Goal: Task Accomplishment & Management: Complete application form

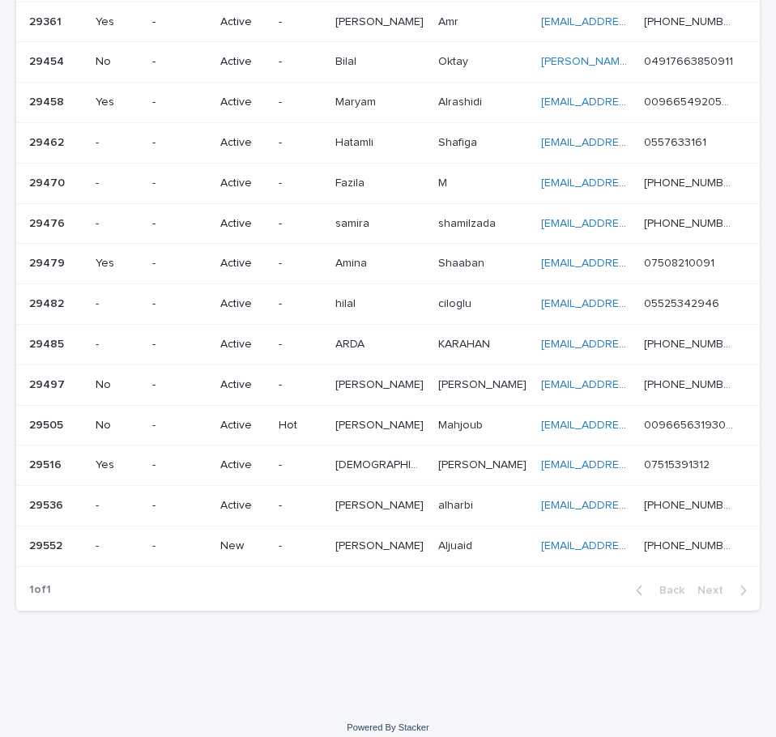
scroll to position [618, 0]
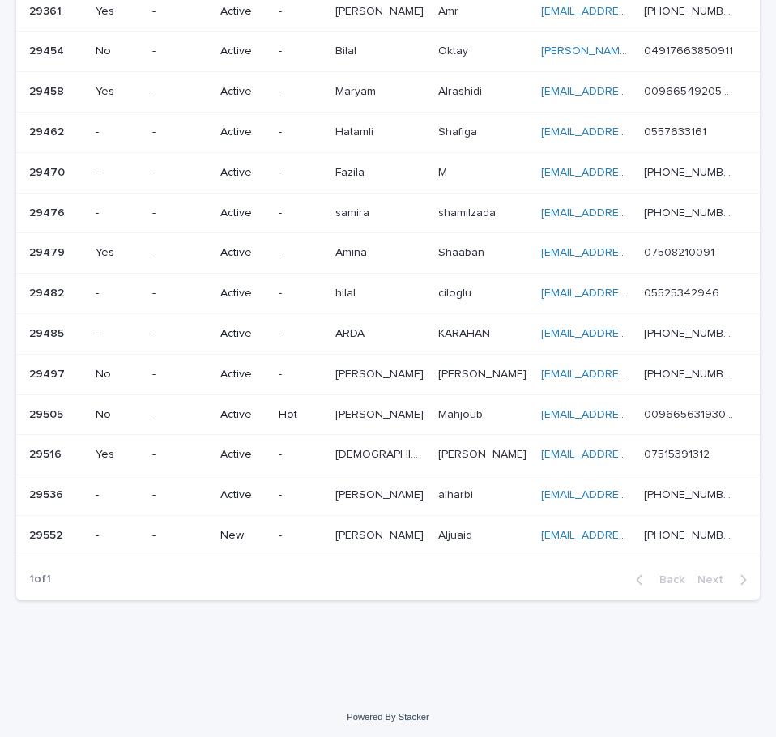
click at [465, 545] on div "[PERSON_NAME]" at bounding box center [483, 536] width 90 height 27
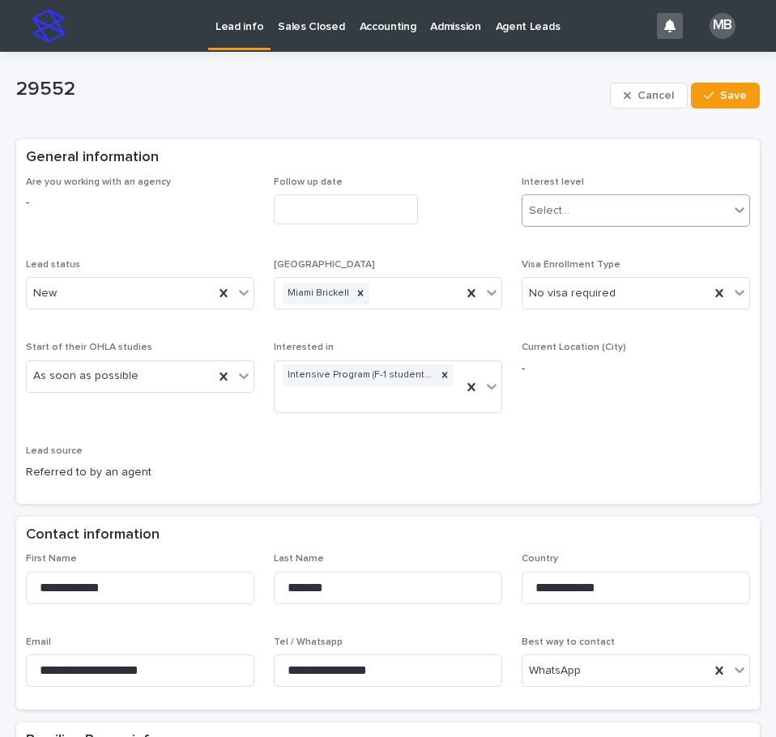
click at [620, 223] on div "Select..." at bounding box center [626, 211] width 207 height 27
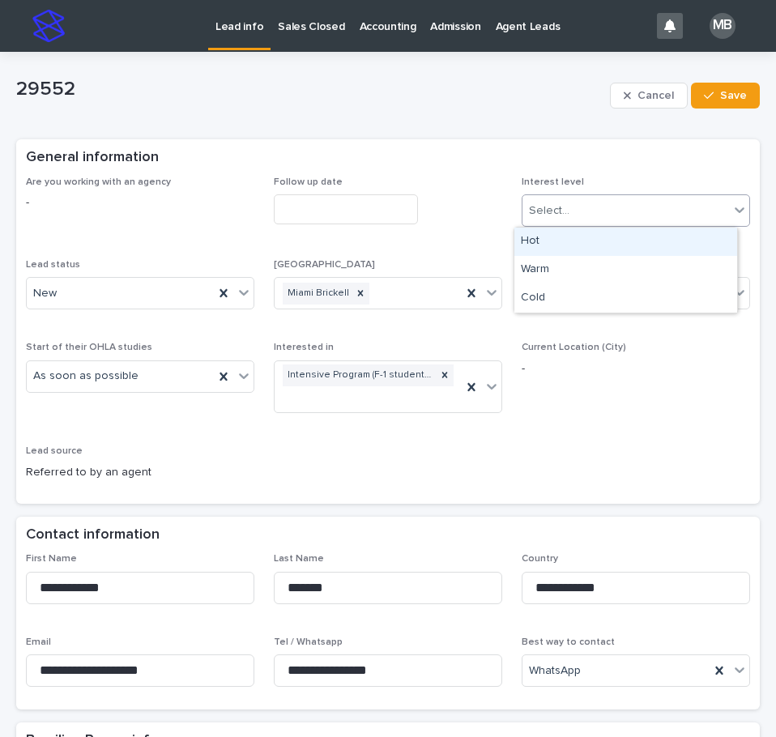
click at [621, 215] on div "Select..." at bounding box center [626, 211] width 207 height 27
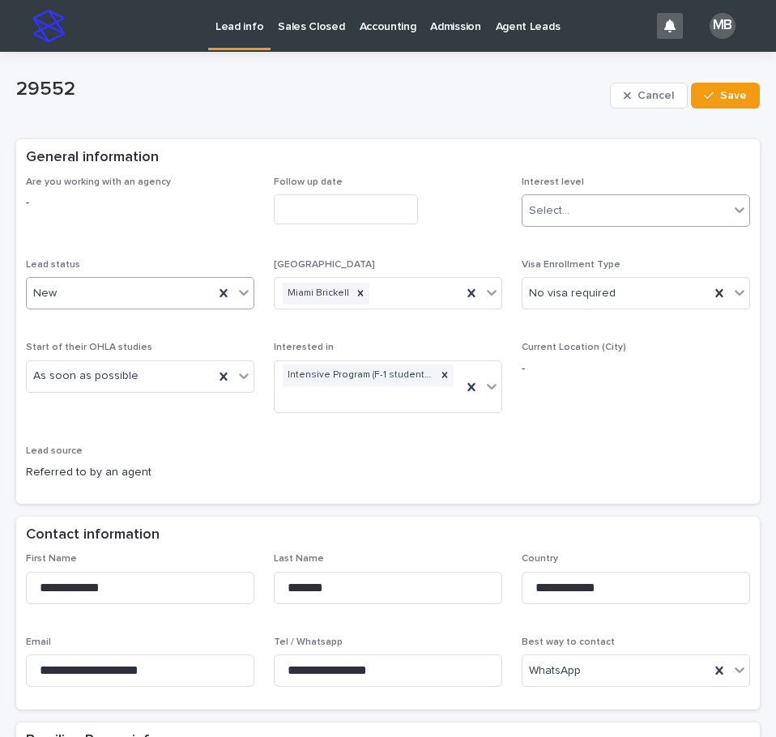
click at [138, 281] on div "New" at bounding box center [120, 293] width 187 height 27
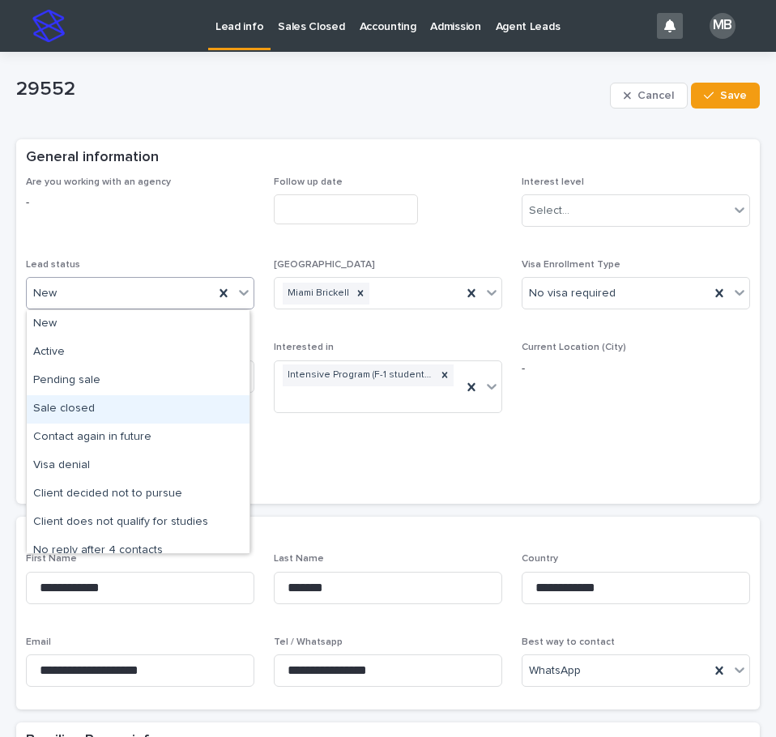
click at [148, 411] on div "Sale closed" at bounding box center [138, 409] width 223 height 28
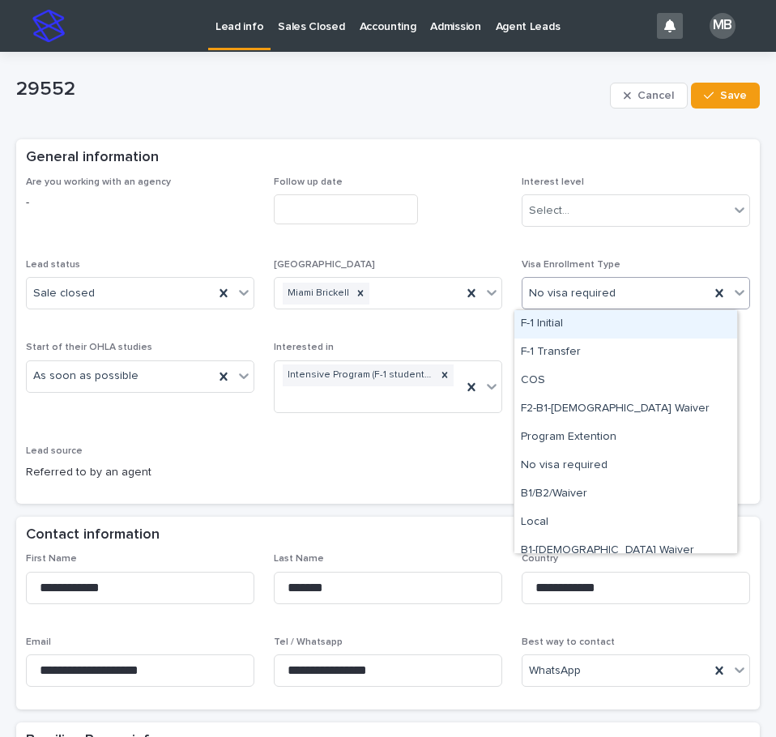
click at [735, 294] on icon at bounding box center [740, 294] width 10 height 6
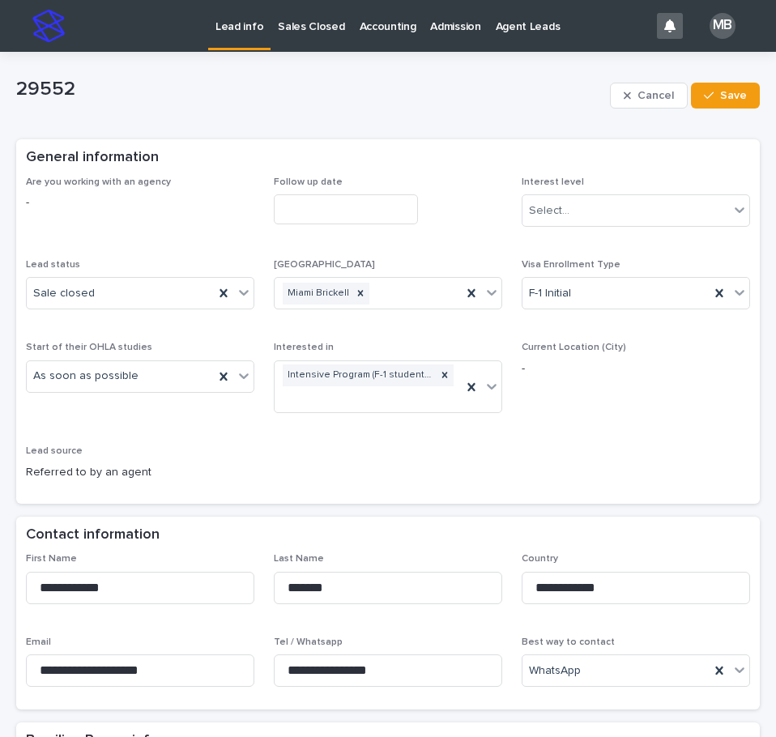
click at [561, 444] on div "Are you working with an agency - Follow up date Interest level Select... Lead s…" at bounding box center [388, 336] width 724 height 318
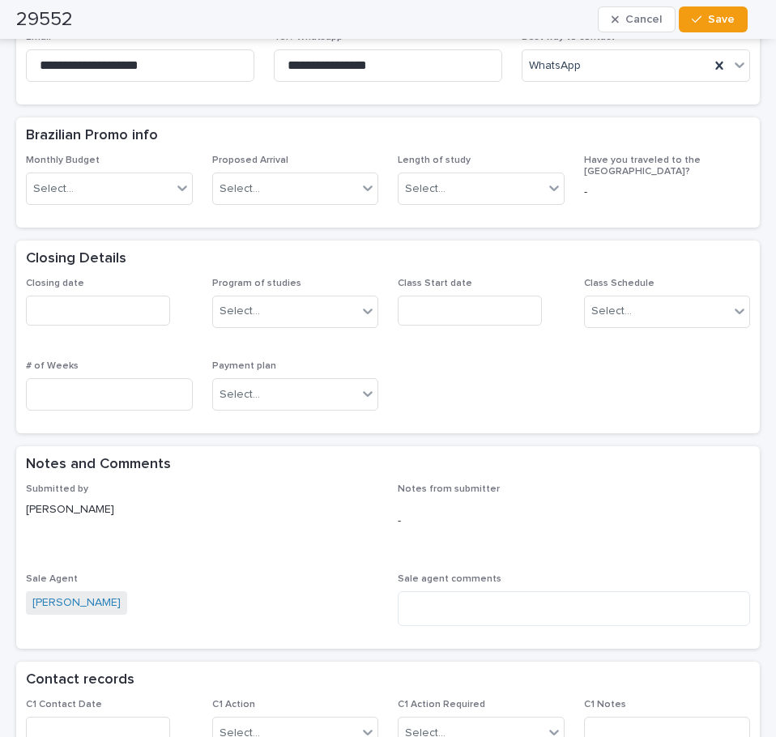
scroll to position [729, 0]
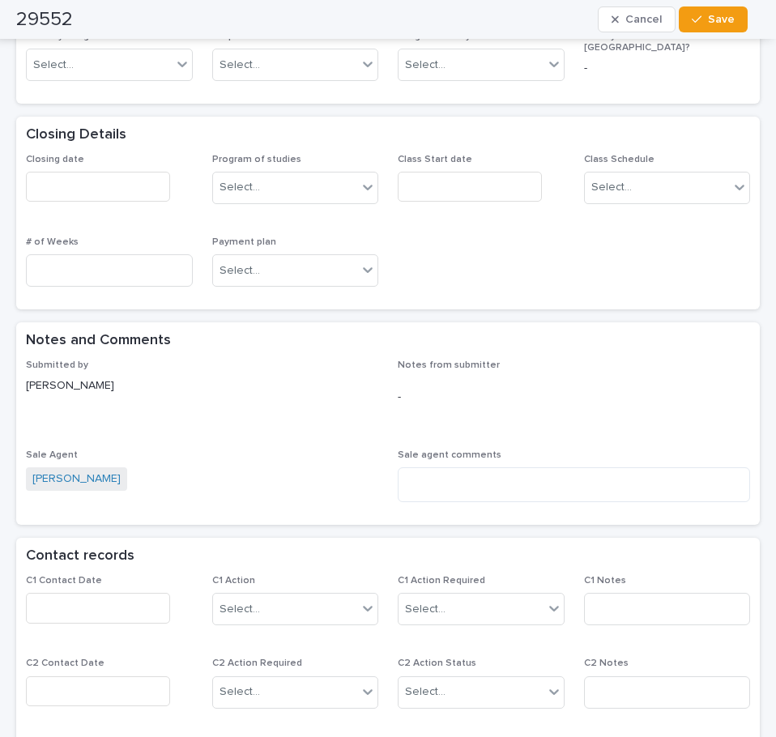
click at [109, 185] on input "text" at bounding box center [98, 187] width 144 height 30
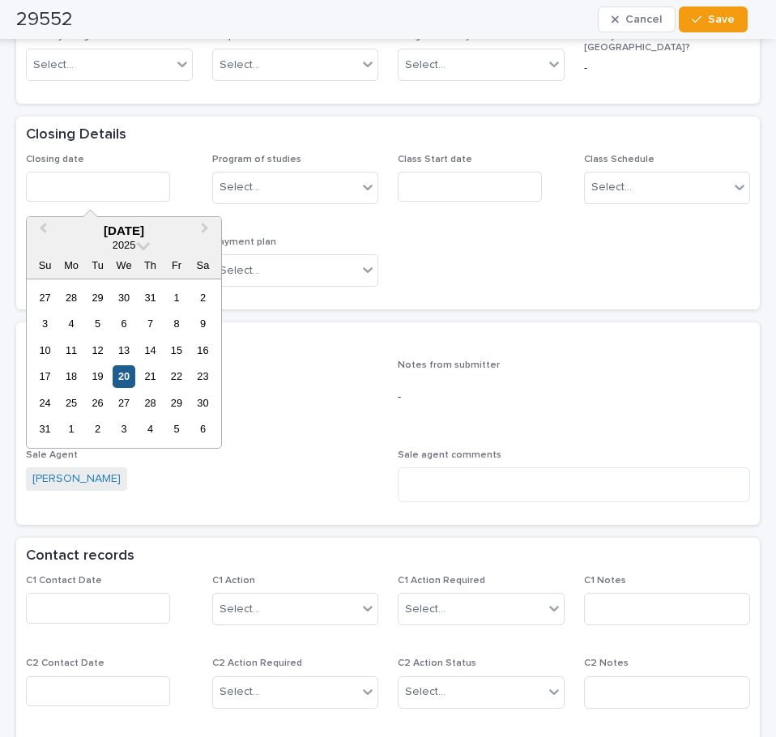
click at [121, 374] on div "20" at bounding box center [124, 376] width 22 height 22
type input "**********"
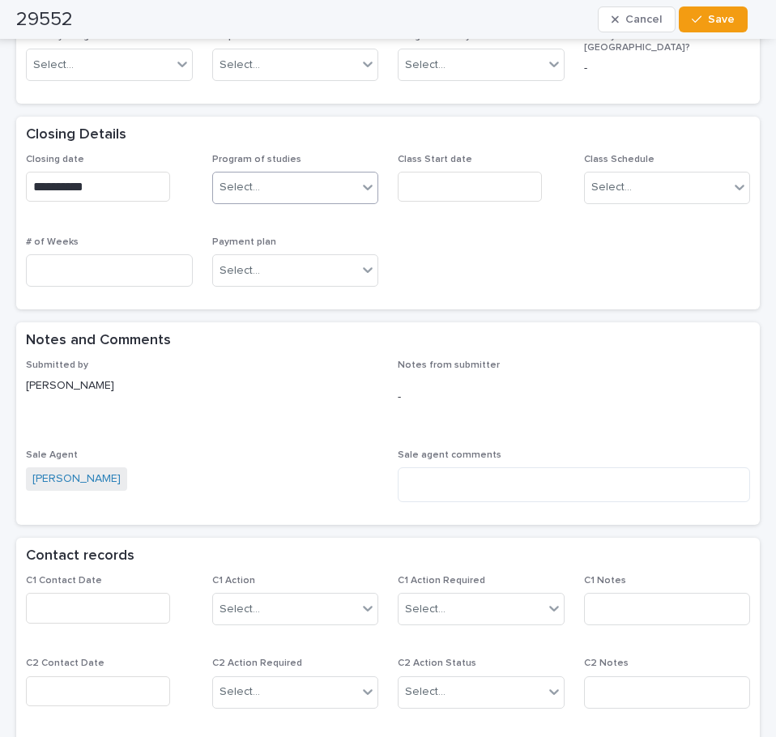
click at [271, 200] on div "Select..." at bounding box center [285, 187] width 145 height 27
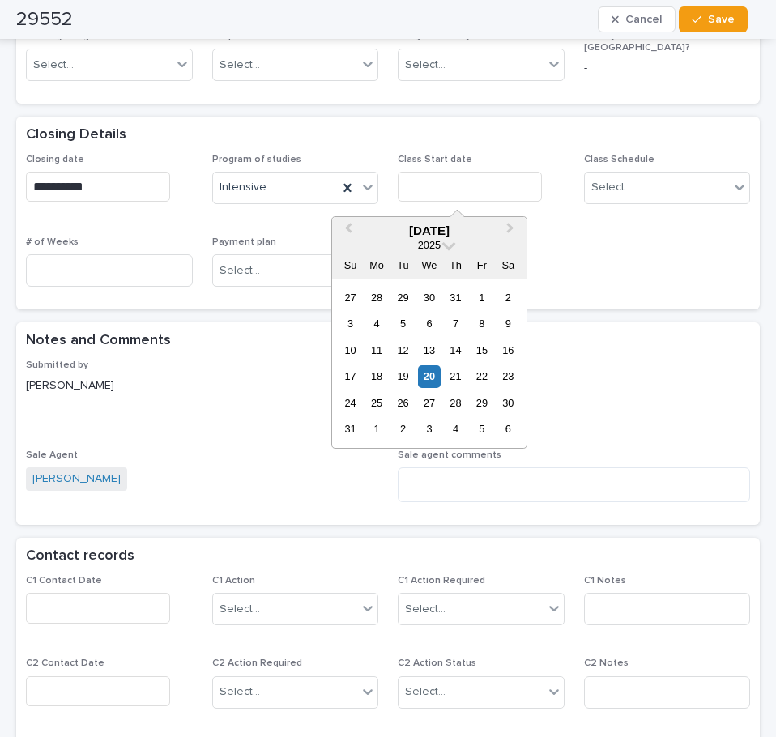
click at [434, 187] on input "text" at bounding box center [470, 187] width 144 height 30
click at [371, 429] on div "1" at bounding box center [376, 429] width 22 height 22
type input "**********"
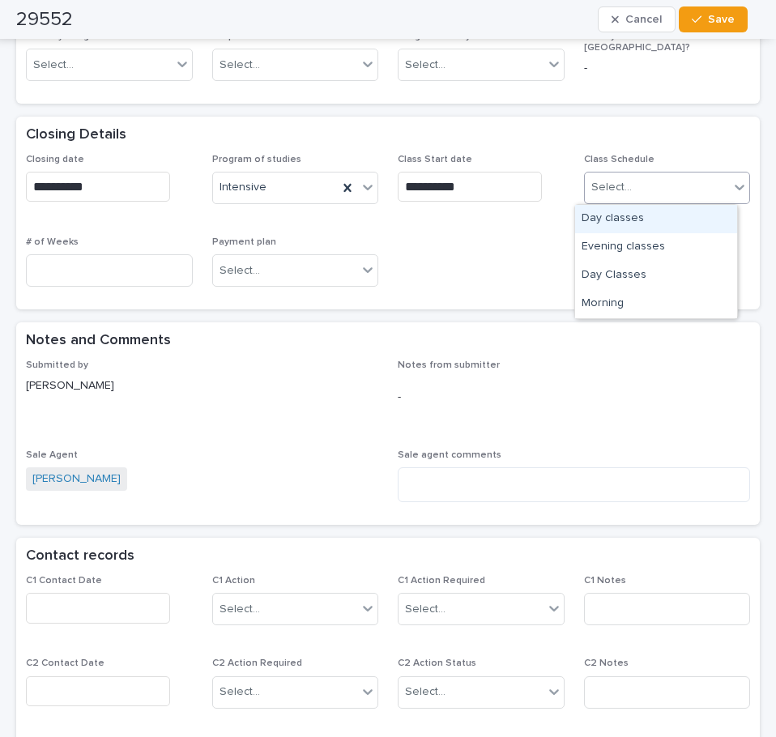
click at [648, 180] on div "Select..." at bounding box center [657, 187] width 145 height 27
click at [638, 219] on div "Day classes" at bounding box center [656, 219] width 162 height 28
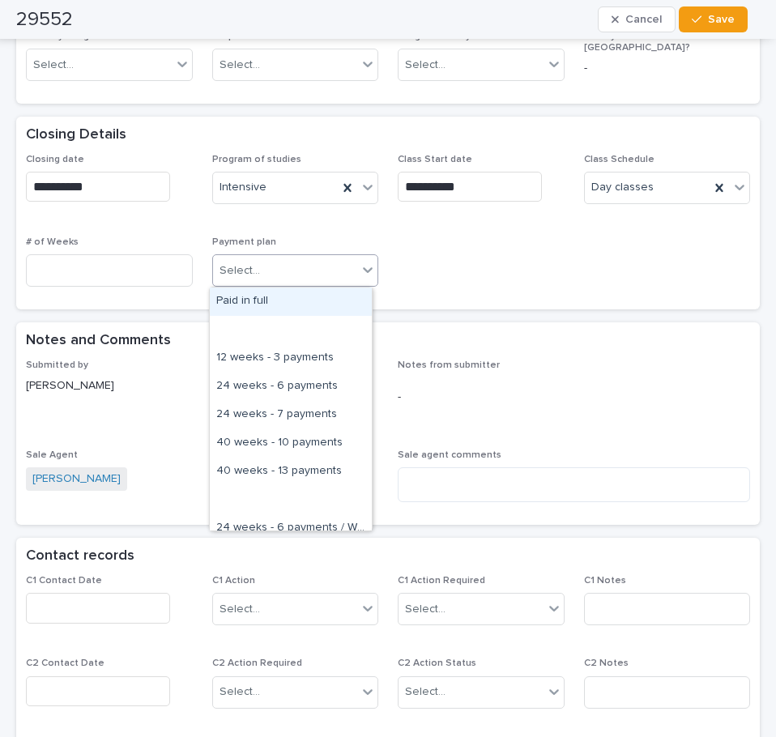
click at [278, 265] on div "Select..." at bounding box center [285, 271] width 145 height 27
click at [276, 297] on div "Paid in full" at bounding box center [291, 302] width 162 height 28
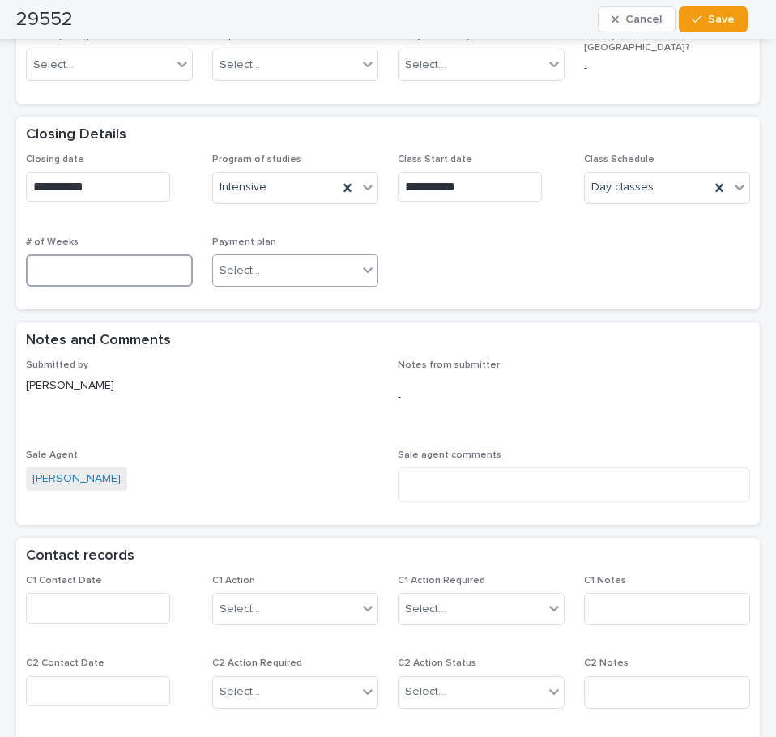
click at [126, 276] on input at bounding box center [109, 270] width 167 height 32
type input "*"
click at [255, 382] on p "[PERSON_NAME]" at bounding box center [202, 386] width 352 height 17
click at [709, 25] on button "Save" at bounding box center [713, 19] width 69 height 26
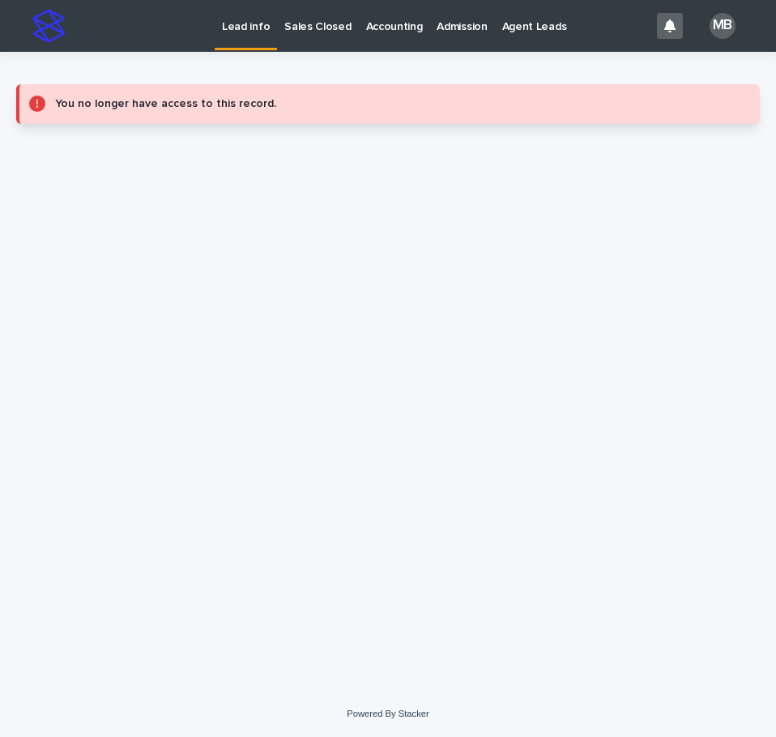
scroll to position [0, 0]
click at [331, 35] on link "Sales Closed" at bounding box center [317, 25] width 81 height 50
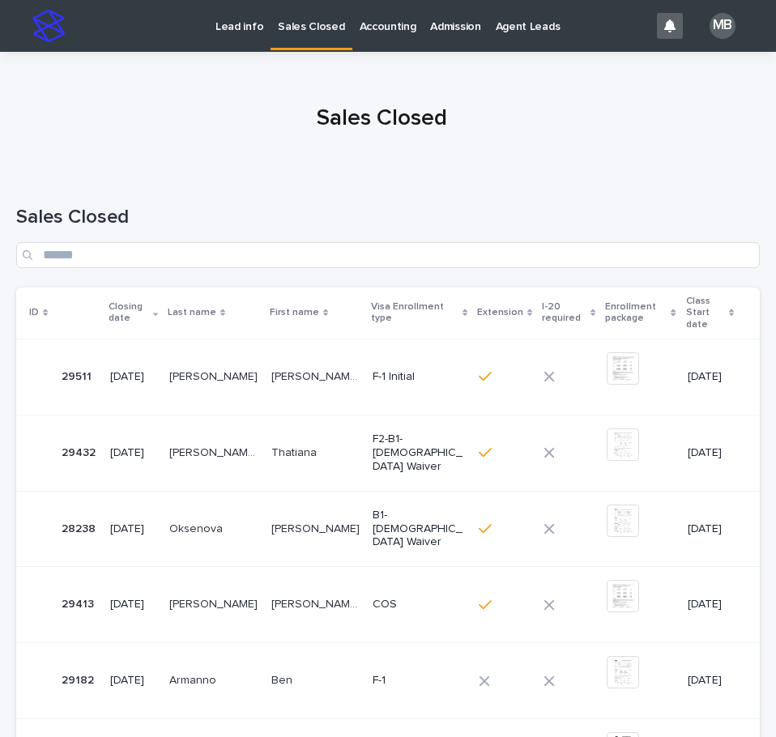
click at [249, 30] on p "Lead info" at bounding box center [240, 17] width 48 height 34
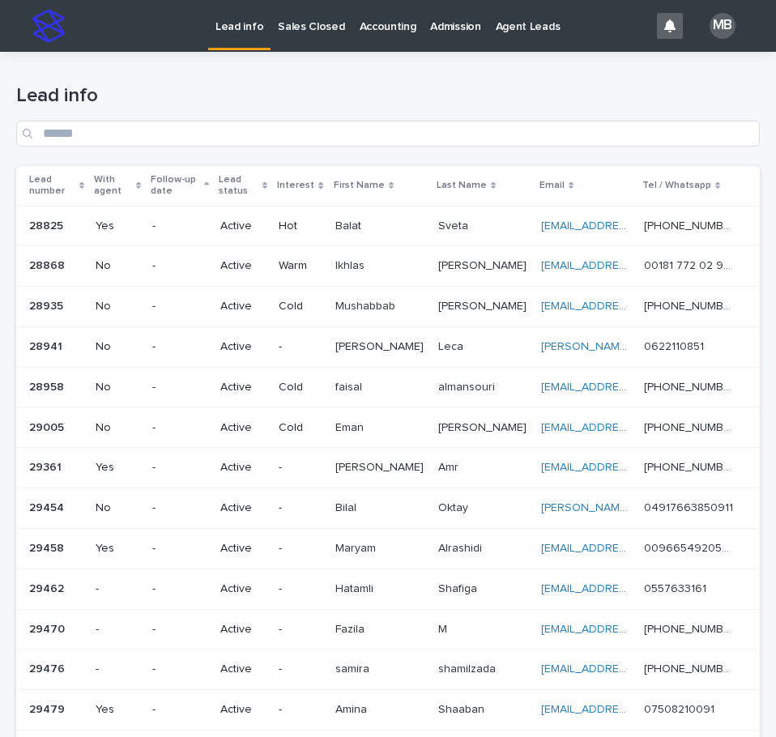
click at [423, 25] on div "Admission" at bounding box center [455, 17] width 65 height 34
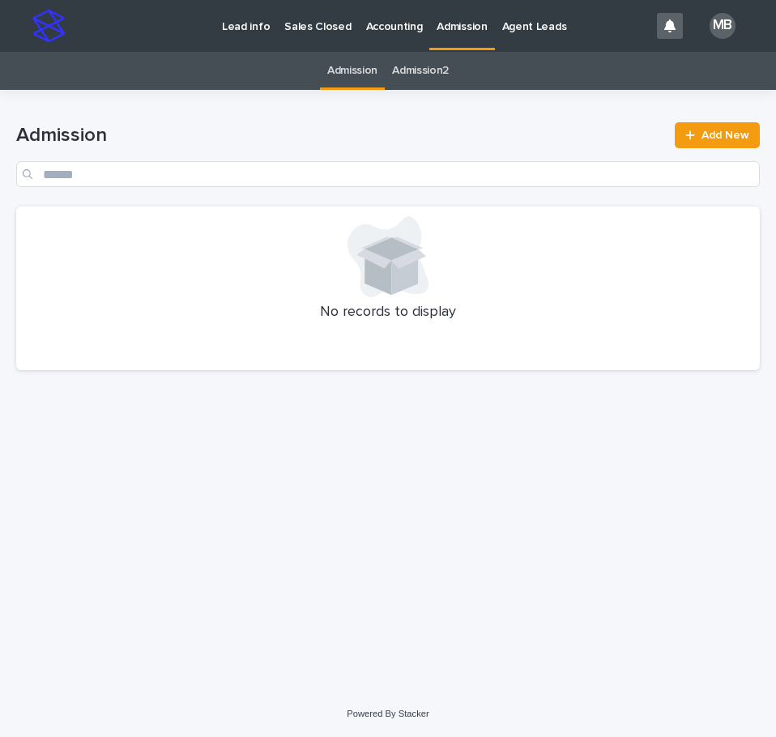
click at [386, 28] on p "Accounting" at bounding box center [394, 17] width 57 height 34
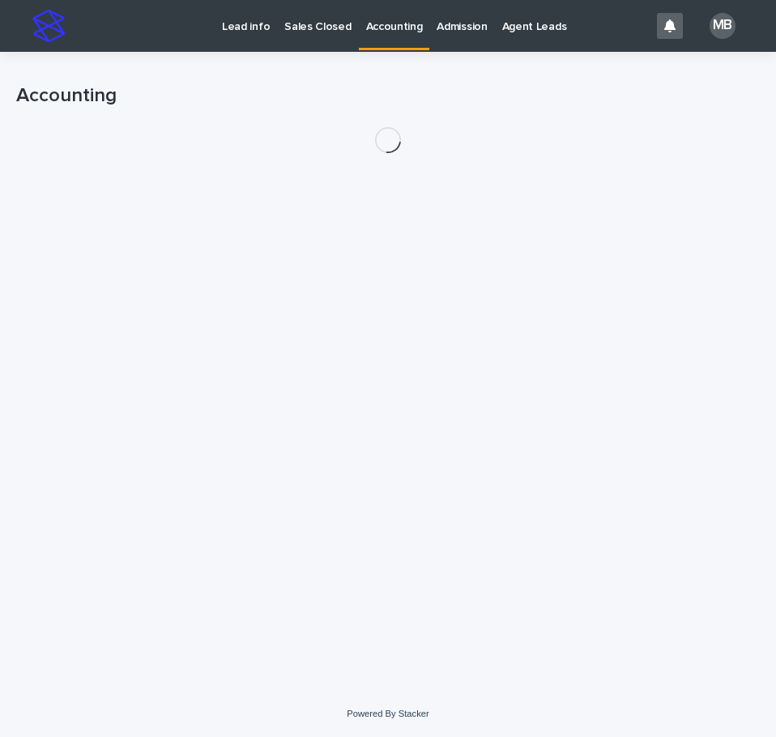
click at [299, 34] on link "Sales Closed" at bounding box center [317, 25] width 81 height 50
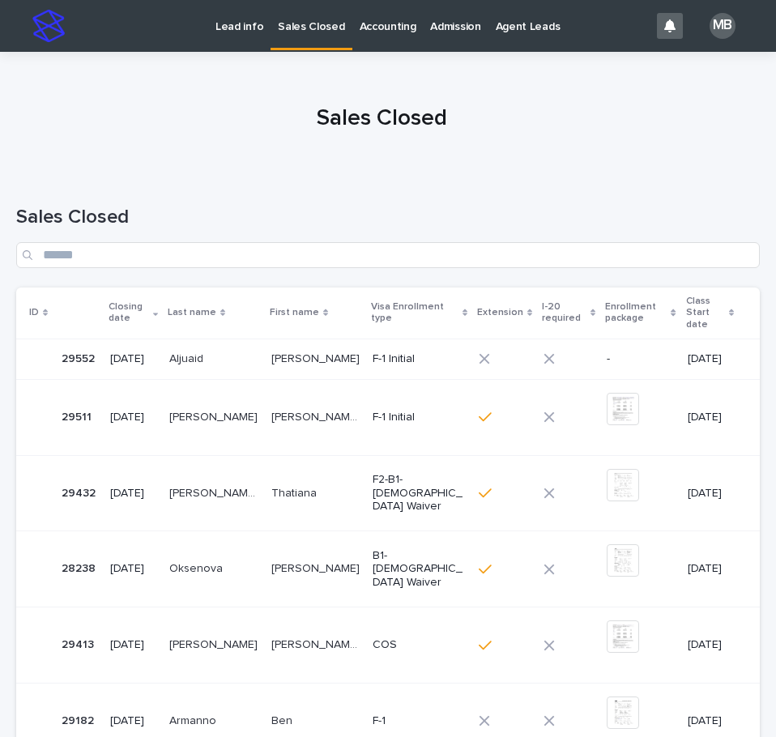
click at [199, 349] on p "Aljuaid" at bounding box center [187, 357] width 37 height 17
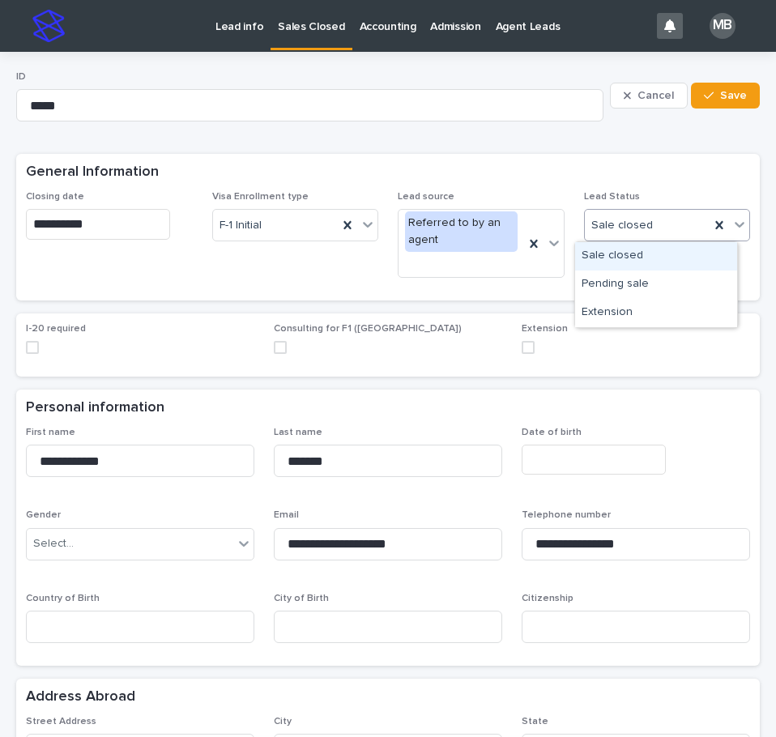
click at [732, 224] on icon at bounding box center [740, 224] width 16 height 16
click at [685, 309] on div "Extension" at bounding box center [656, 313] width 162 height 28
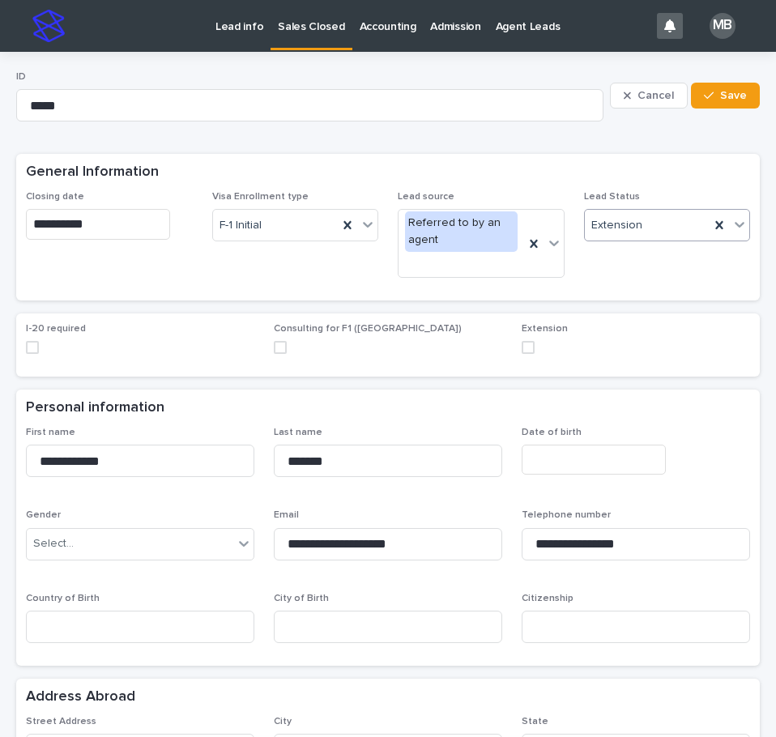
click at [523, 347] on span at bounding box center [528, 347] width 13 height 13
click at [411, 369] on div "I-20 required Consulting for F1 ([GEOGRAPHIC_DATA]) Extension" at bounding box center [388, 345] width 744 height 63
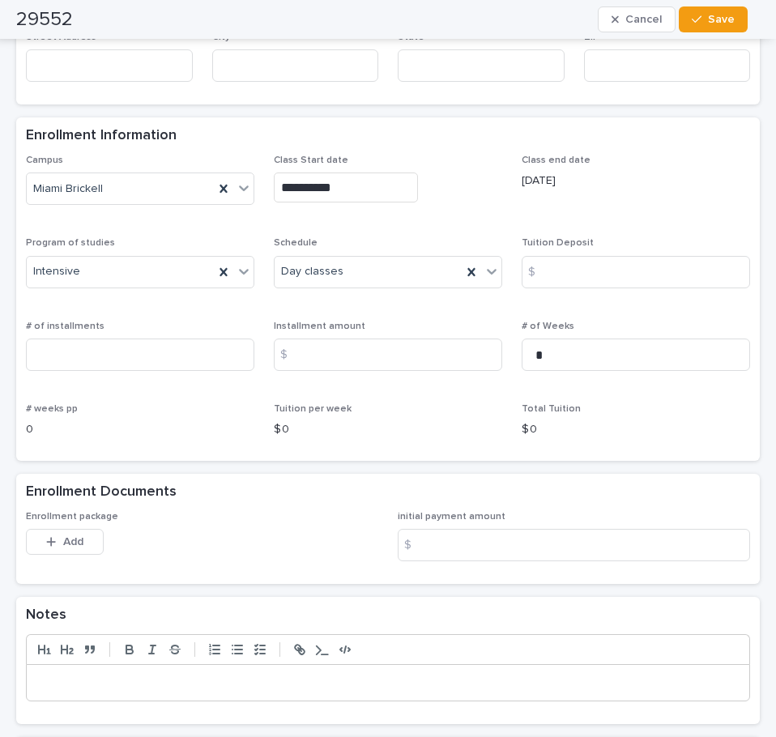
scroll to position [891, 0]
click at [613, 275] on input at bounding box center [636, 271] width 229 height 32
type input "*"
drag, startPoint x: 442, startPoint y: 357, endPoint x: 386, endPoint y: 360, distance: 56.8
click at [442, 357] on input at bounding box center [388, 354] width 229 height 32
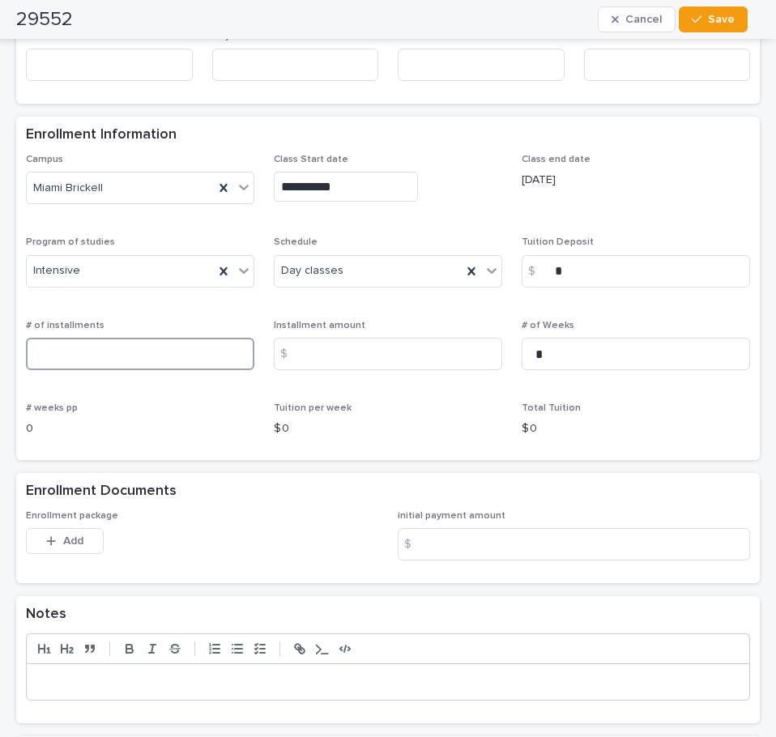
click at [182, 353] on input at bounding box center [140, 354] width 229 height 32
click at [224, 420] on div "0" at bounding box center [140, 427] width 229 height 20
click at [130, 361] on input at bounding box center [140, 354] width 229 height 32
type input "*"
click at [395, 442] on div "Tuition per week $ 0" at bounding box center [388, 427] width 229 height 48
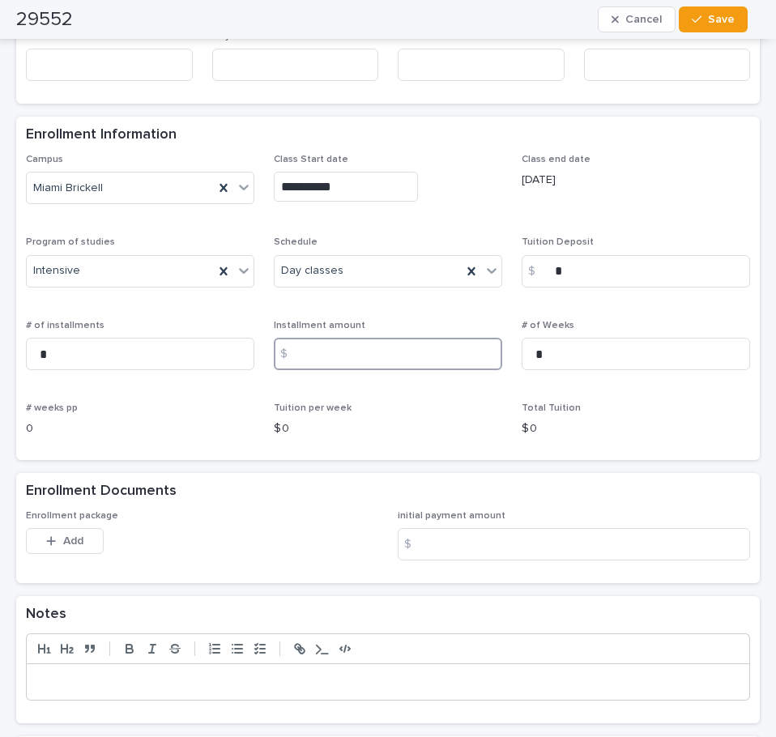
click at [394, 353] on input at bounding box center [388, 354] width 229 height 32
click at [395, 351] on input "*" at bounding box center [388, 354] width 229 height 32
type input "****"
click at [578, 457] on div "**********" at bounding box center [388, 307] width 744 height 306
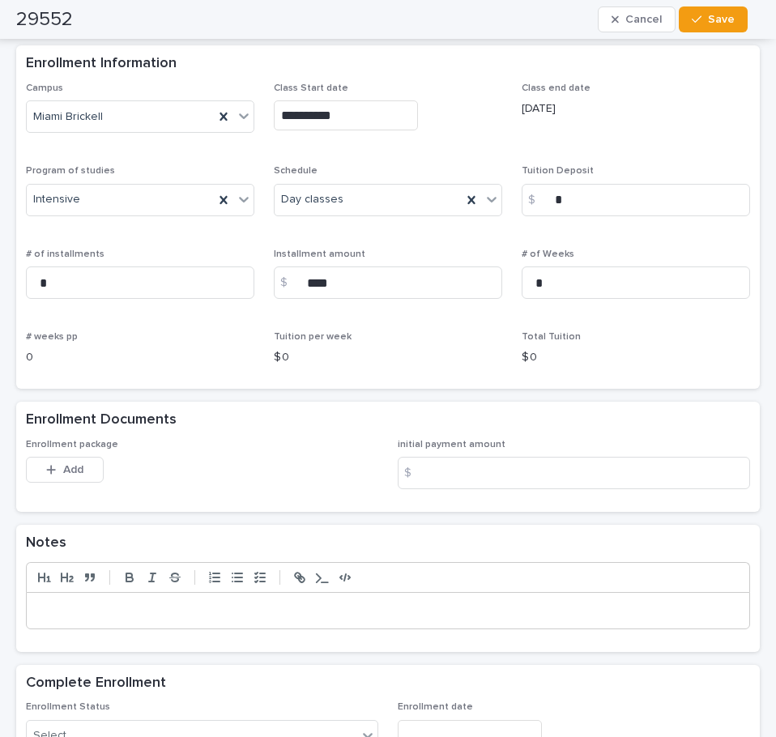
scroll to position [1053, 0]
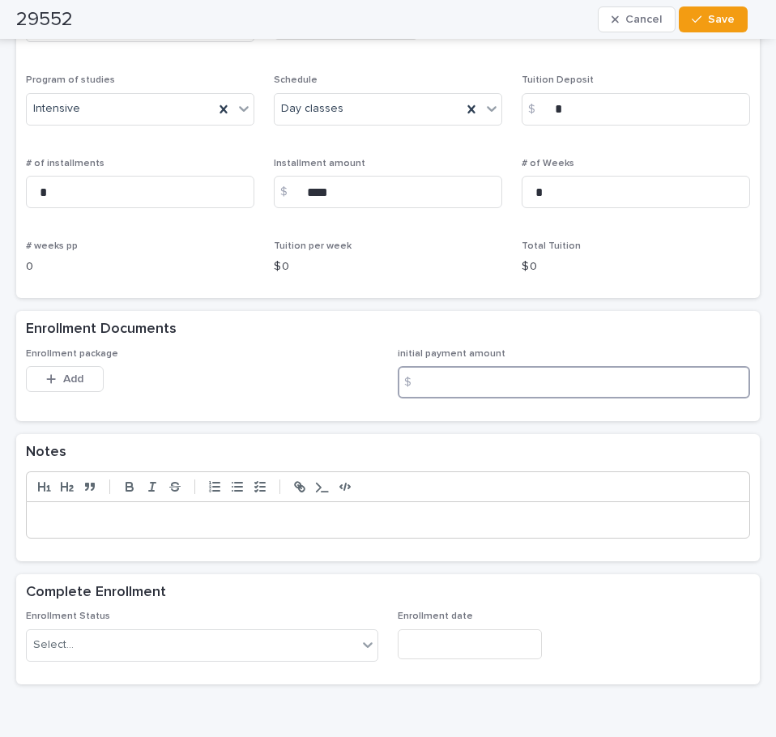
click at [463, 388] on input at bounding box center [574, 382] width 352 height 32
type input "****"
click at [306, 395] on div "This file cannot be opened Download File Add" at bounding box center [202, 382] width 352 height 32
click at [166, 652] on div "Select..." at bounding box center [192, 645] width 331 height 27
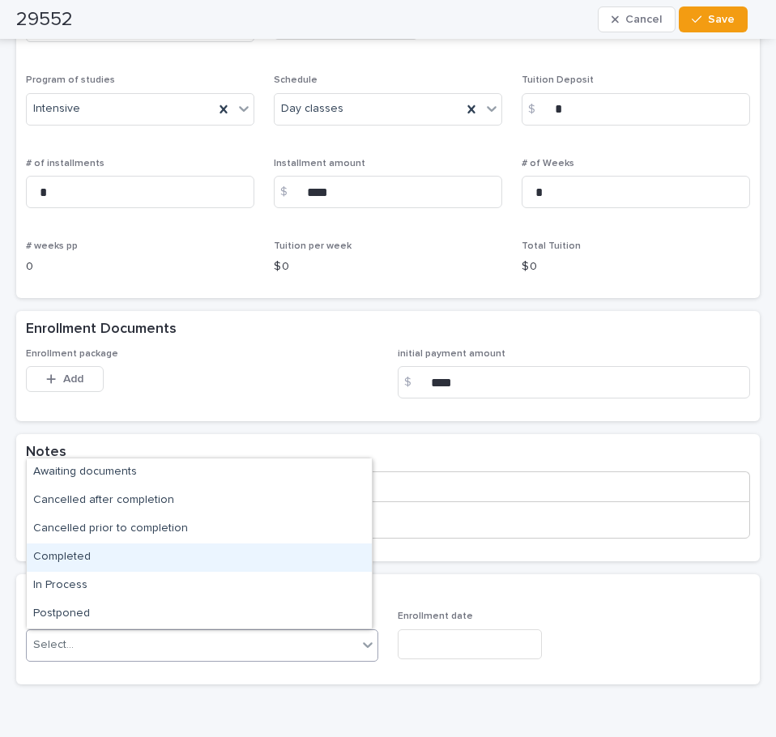
click at [153, 554] on div "Completed" at bounding box center [199, 558] width 345 height 28
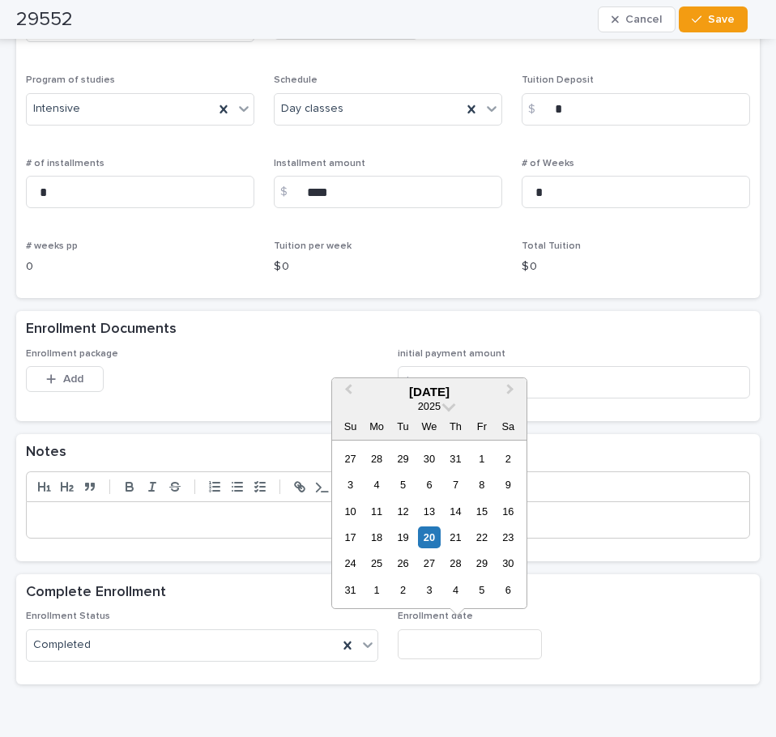
click at [487, 656] on input "text" at bounding box center [470, 645] width 144 height 30
click at [425, 540] on div "20" at bounding box center [429, 538] width 22 height 22
type input "**********"
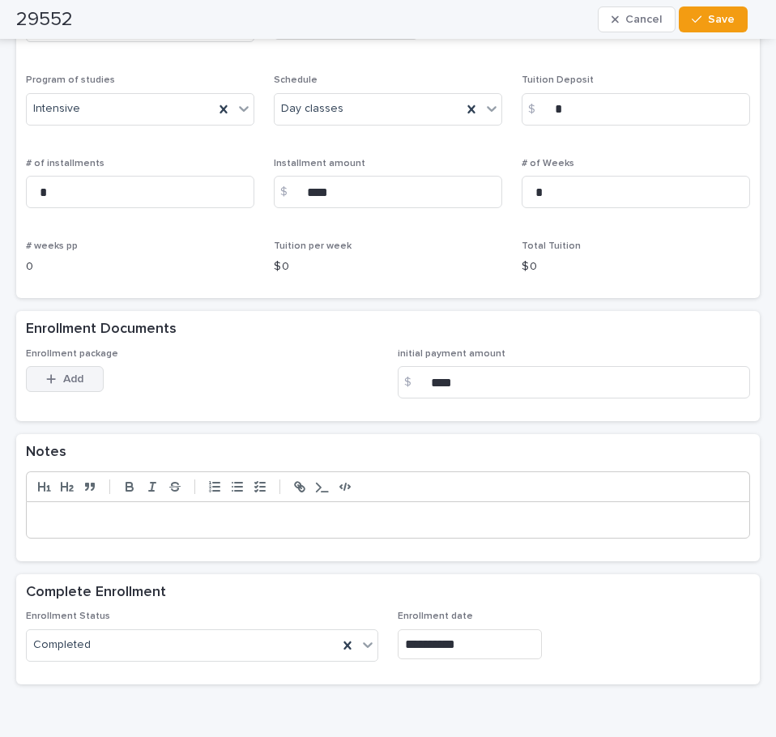
click at [79, 371] on button "Add" at bounding box center [65, 379] width 78 height 26
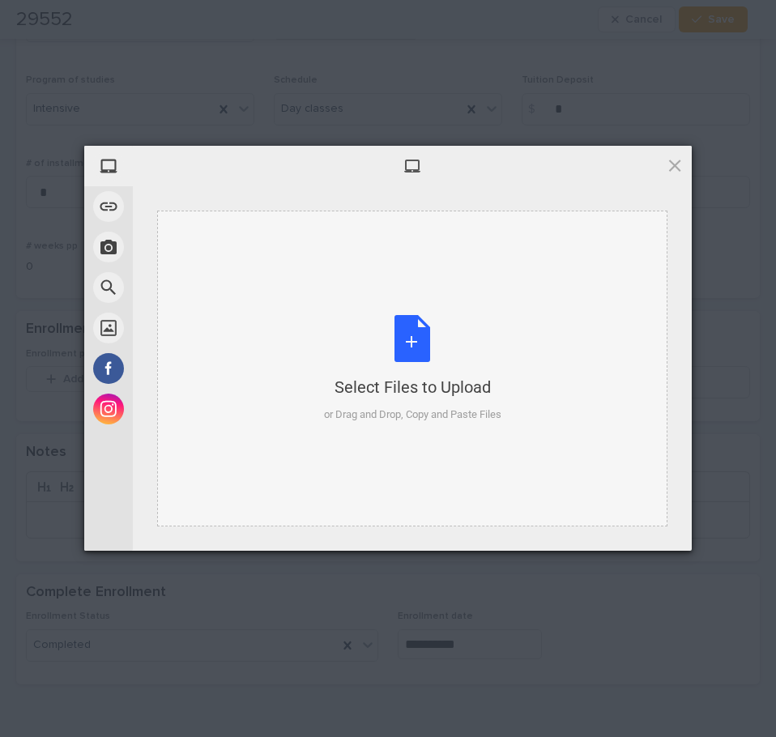
click at [455, 330] on div "Select Files to Upload or Drag and Drop, Copy and Paste Files" at bounding box center [412, 369] width 177 height 108
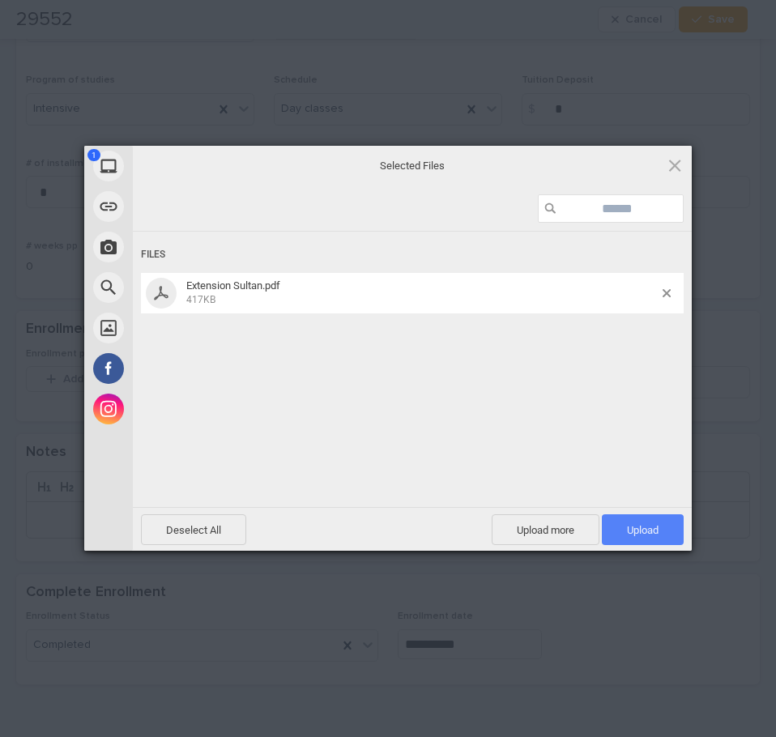
click at [647, 520] on span "Upload 1" at bounding box center [643, 530] width 82 height 31
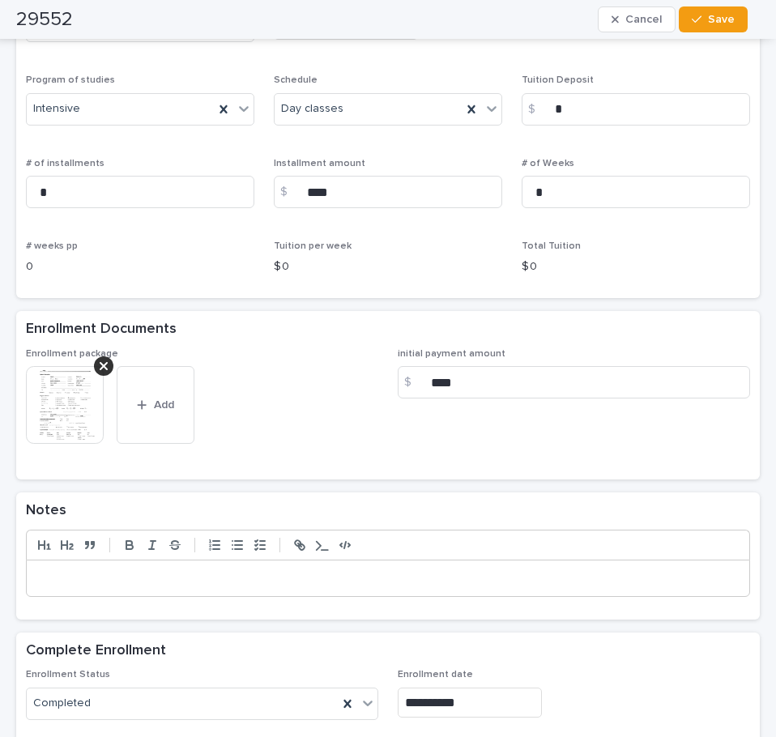
drag, startPoint x: 270, startPoint y: 578, endPoint x: 313, endPoint y: 438, distance: 146.6
click at [270, 576] on p at bounding box center [388, 578] width 698 height 16
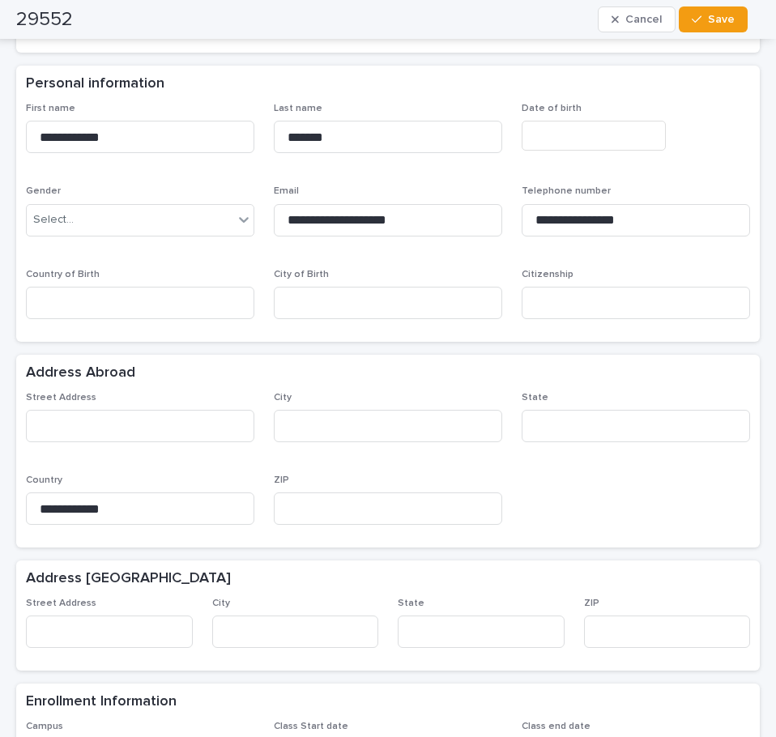
scroll to position [243, 0]
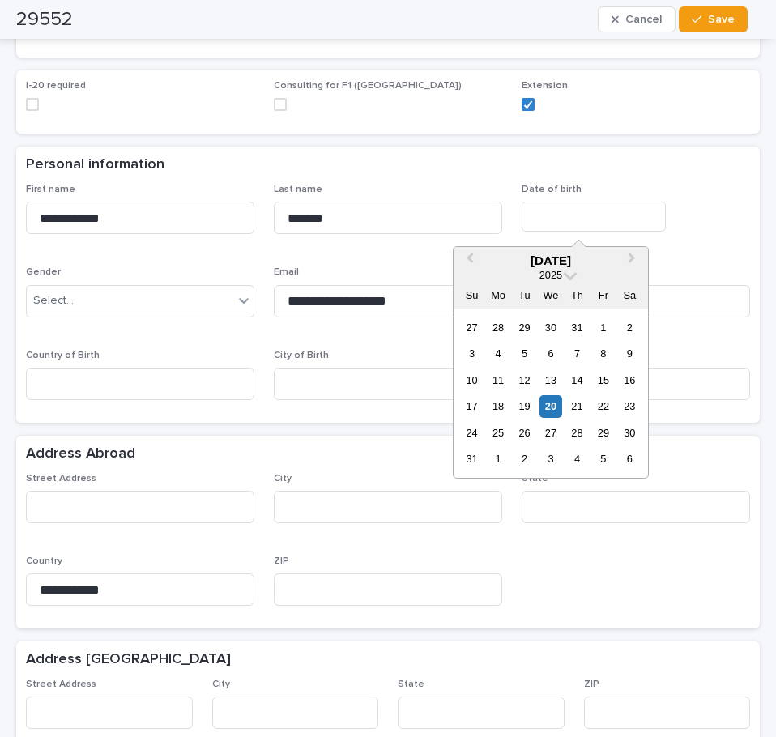
click at [630, 211] on input "text" at bounding box center [594, 217] width 144 height 30
click at [557, 274] on span "2025" at bounding box center [551, 275] width 23 height 12
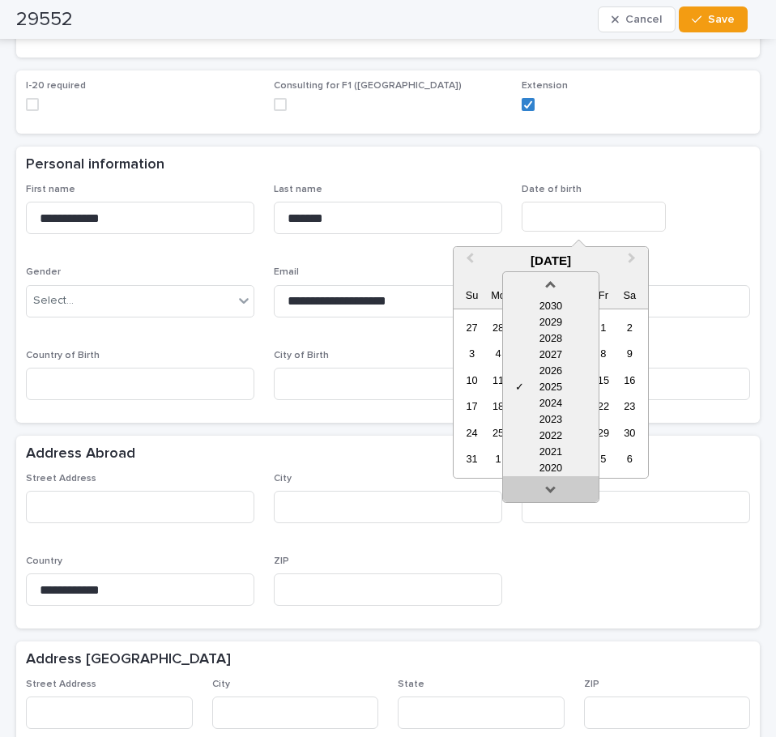
click at [549, 491] on link at bounding box center [551, 493] width 26 height 26
click at [549, 490] on link at bounding box center [551, 493] width 26 height 26
click at [549, 489] on link at bounding box center [551, 493] width 26 height 26
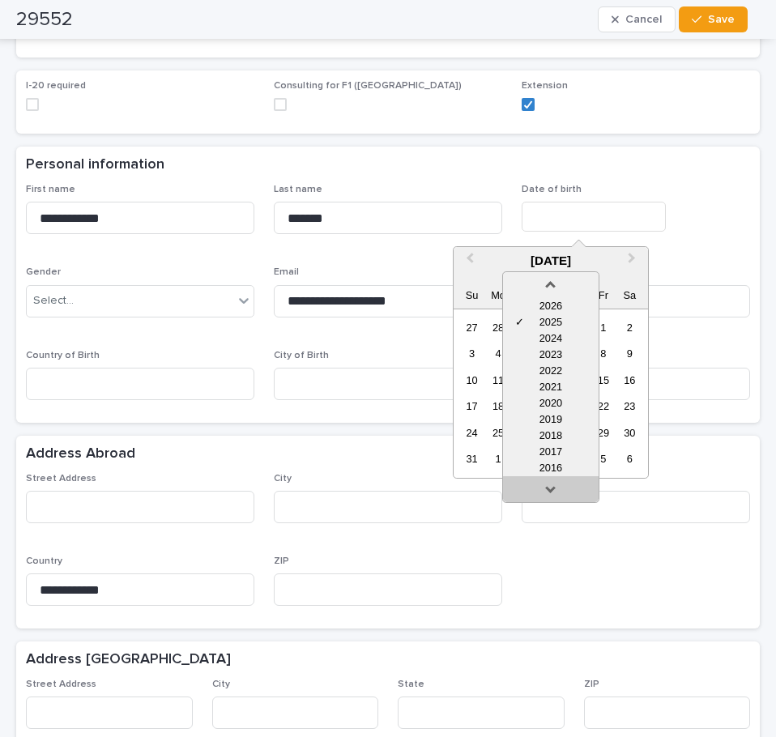
click at [549, 489] on link at bounding box center [551, 493] width 26 height 26
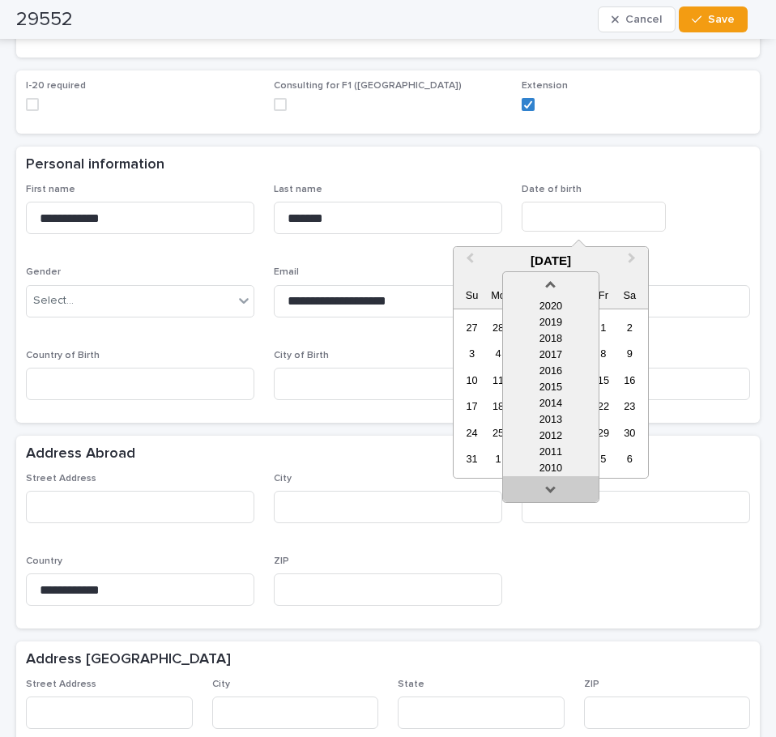
click at [549, 489] on link at bounding box center [551, 493] width 26 height 26
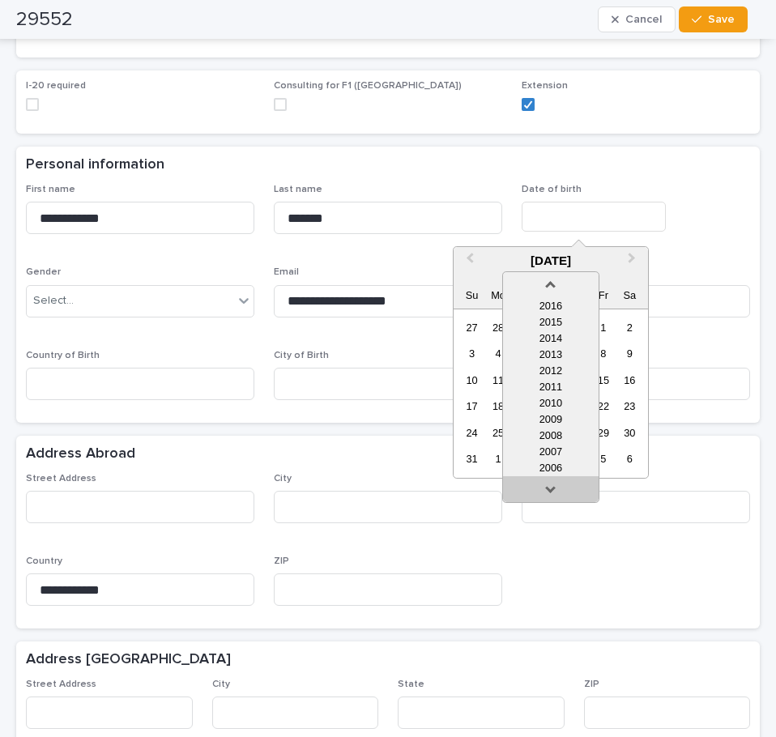
click at [549, 489] on link at bounding box center [551, 493] width 26 height 26
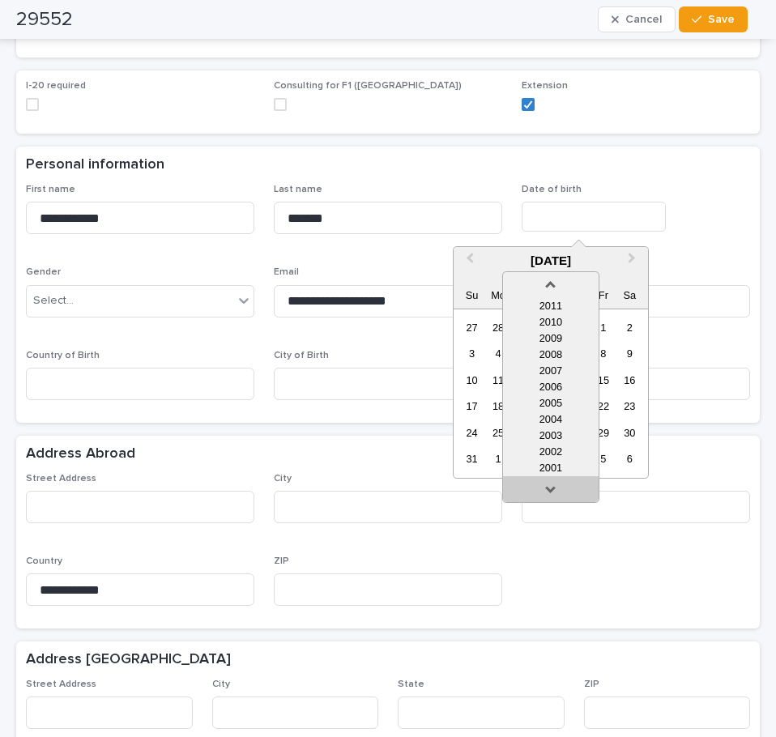
click at [549, 489] on link at bounding box center [551, 493] width 26 height 26
click at [551, 475] on div "1997" at bounding box center [551, 468] width 96 height 16
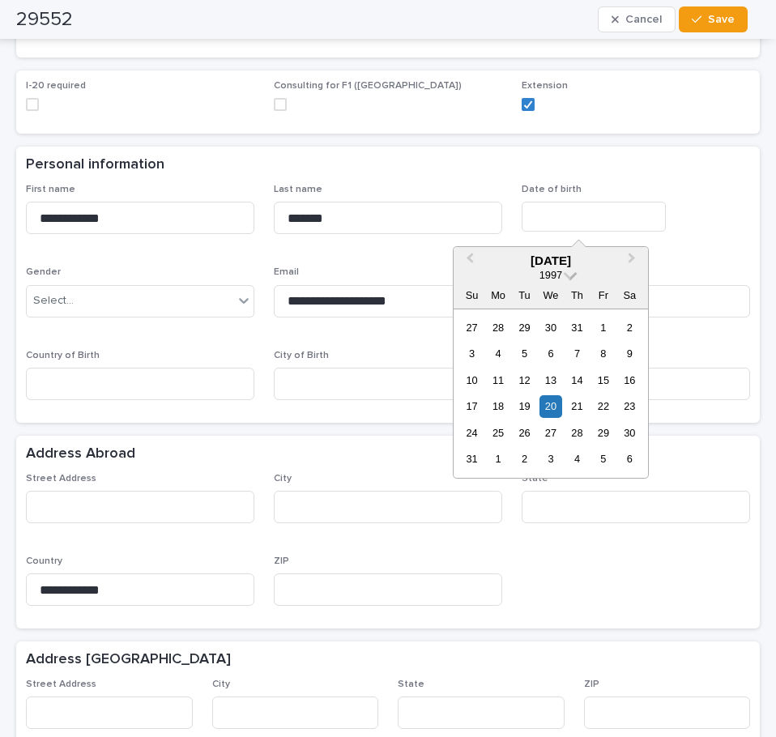
click at [565, 273] on span at bounding box center [571, 274] width 14 height 14
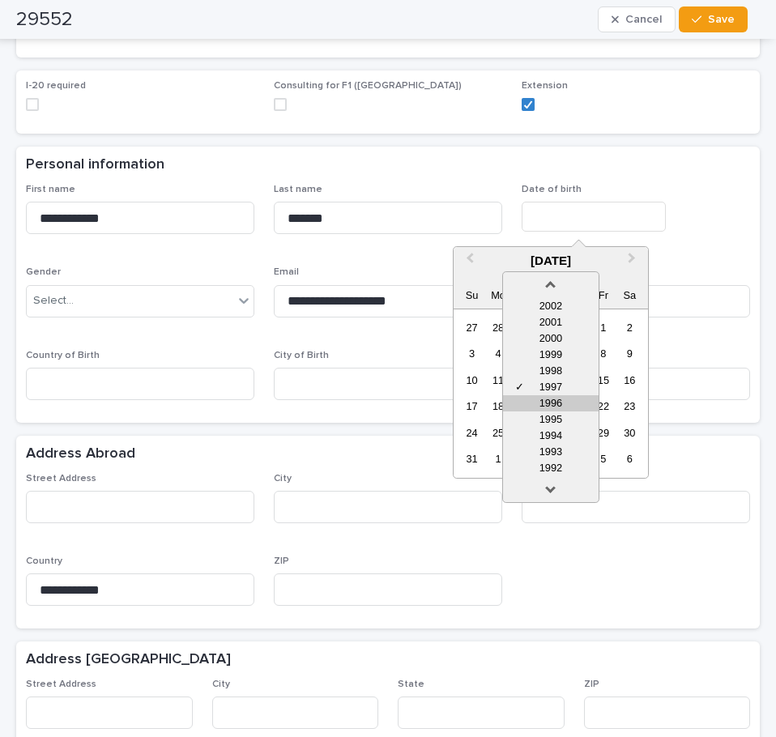
click at [565, 399] on div "1996" at bounding box center [551, 403] width 96 height 16
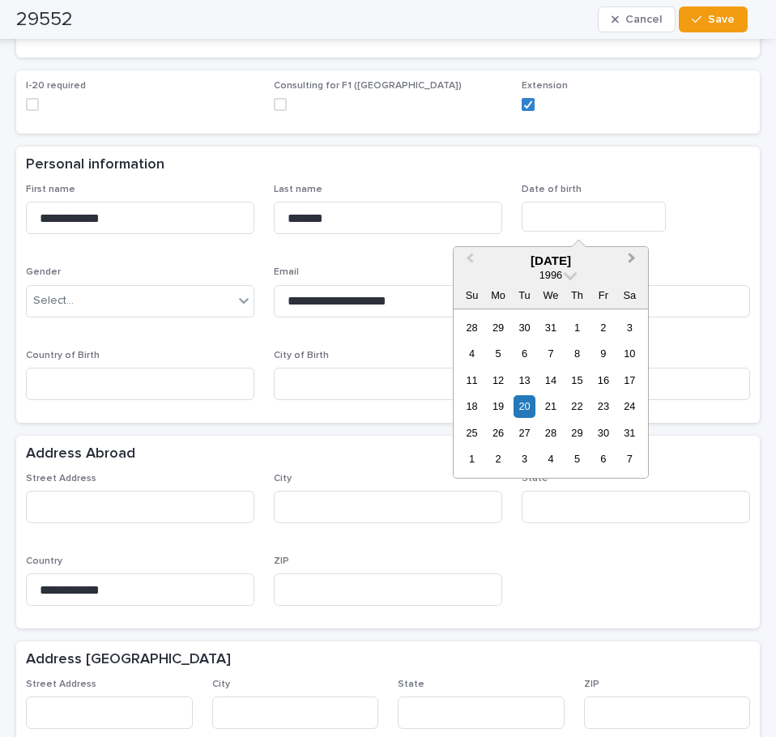
click at [632, 257] on span "Next Month" at bounding box center [632, 261] width 0 height 22
click at [479, 256] on button "Previous Month" at bounding box center [468, 262] width 26 height 26
click at [621, 258] on button "Next Month" at bounding box center [634, 262] width 26 height 26
click at [632, 257] on span "Next Month" at bounding box center [632, 261] width 0 height 22
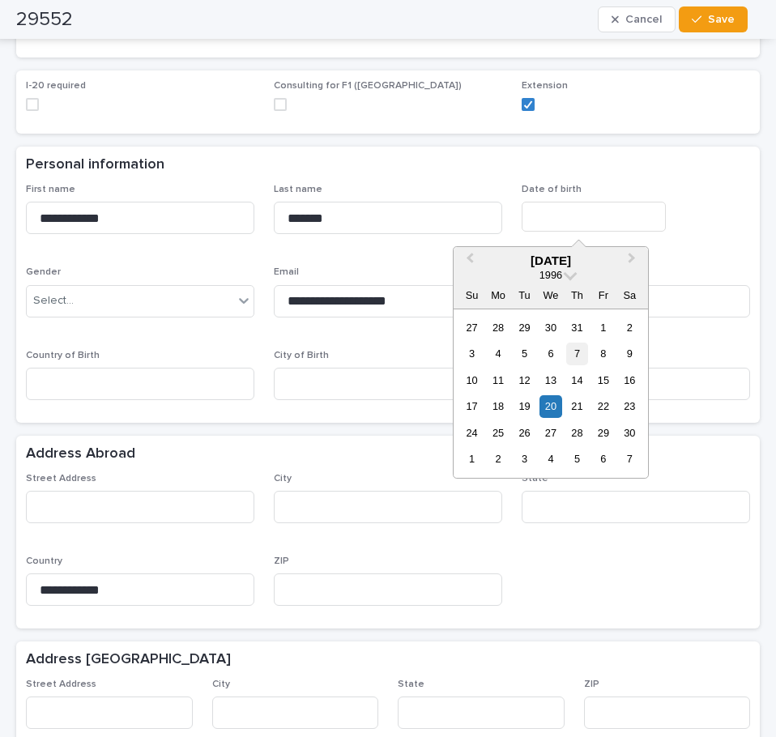
click at [579, 349] on div "7" at bounding box center [577, 354] width 22 height 22
type input "**********"
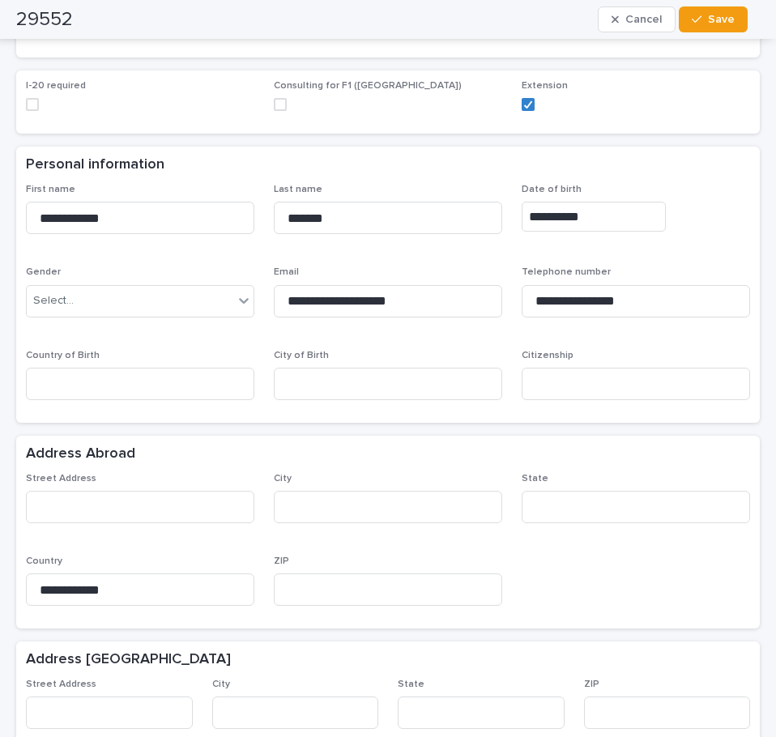
click at [408, 343] on div "**********" at bounding box center [388, 298] width 724 height 229
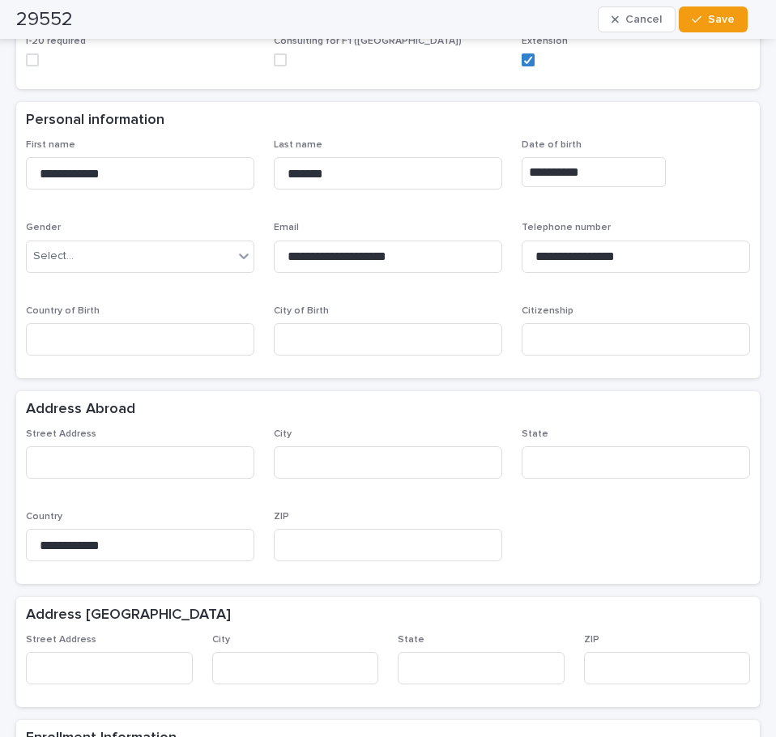
scroll to position [324, 0]
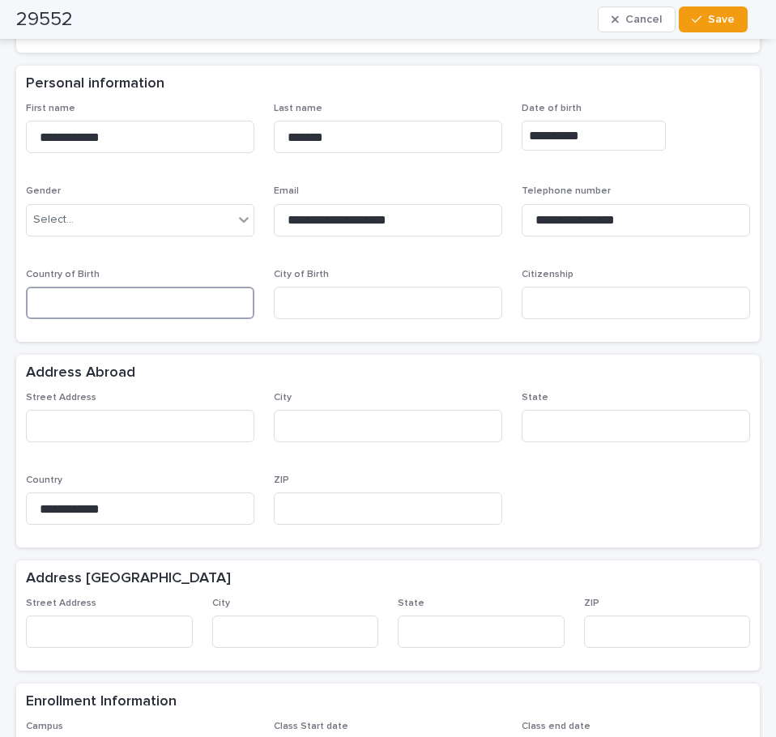
click at [191, 316] on input at bounding box center [140, 303] width 229 height 32
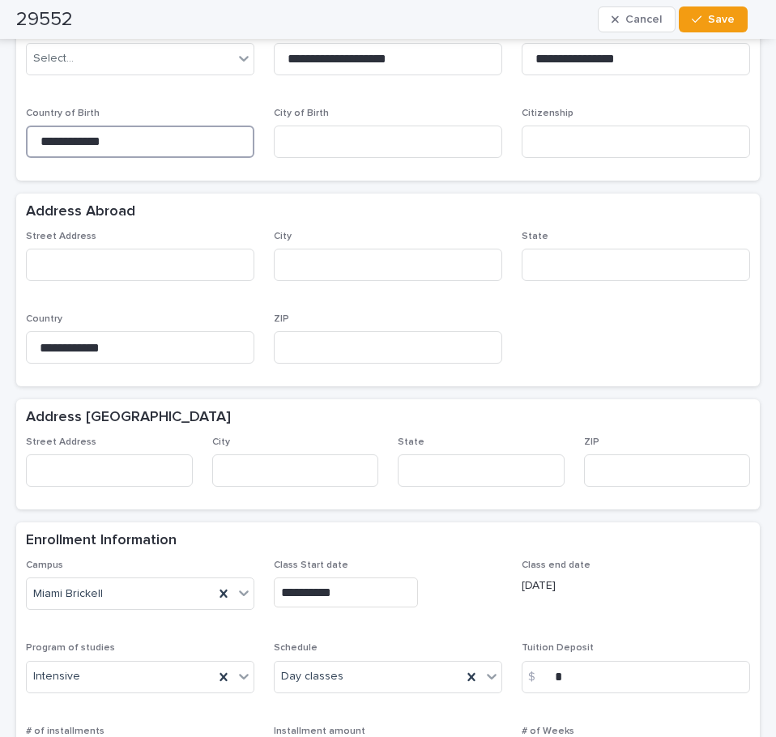
scroll to position [486, 0]
type input "**********"
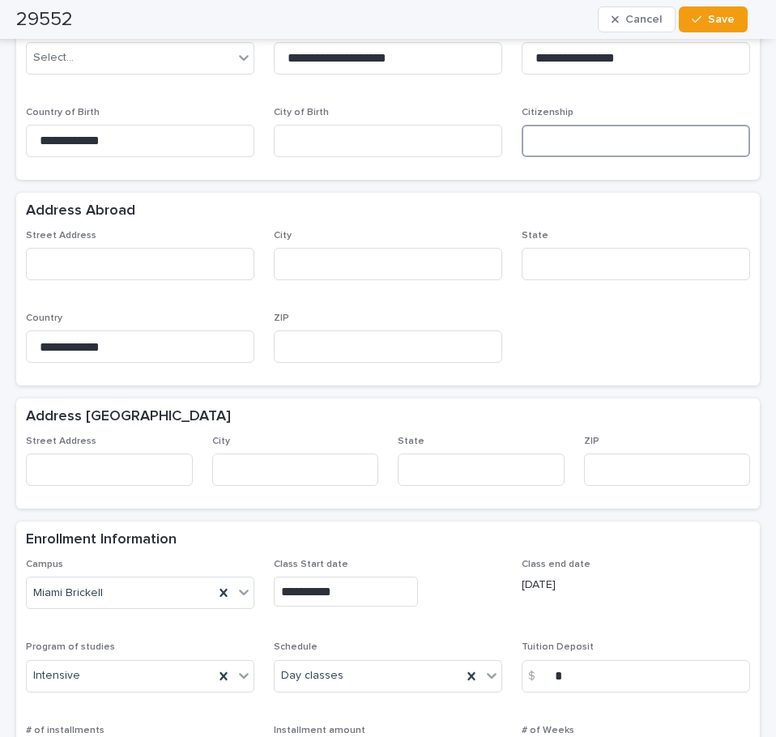
click at [616, 133] on input at bounding box center [636, 141] width 229 height 32
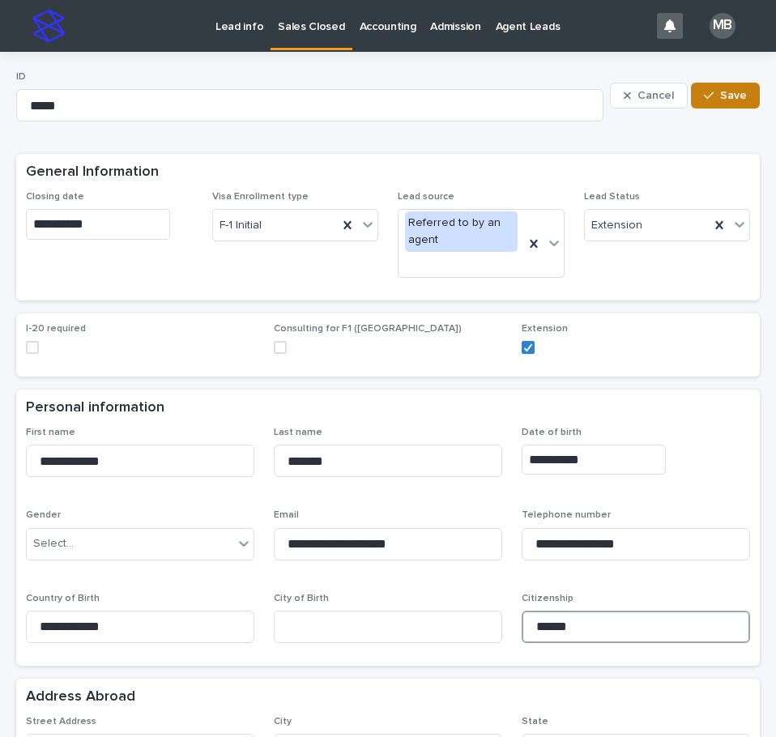
type input "*****"
click at [691, 100] on button "Save" at bounding box center [725, 96] width 69 height 26
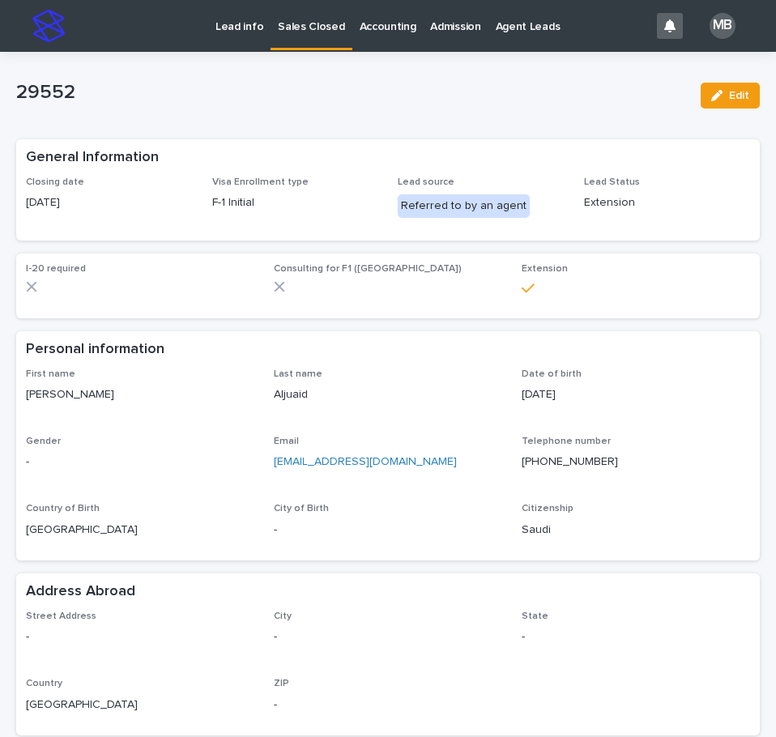
click at [297, 38] on link "Sales Closed" at bounding box center [311, 24] width 81 height 48
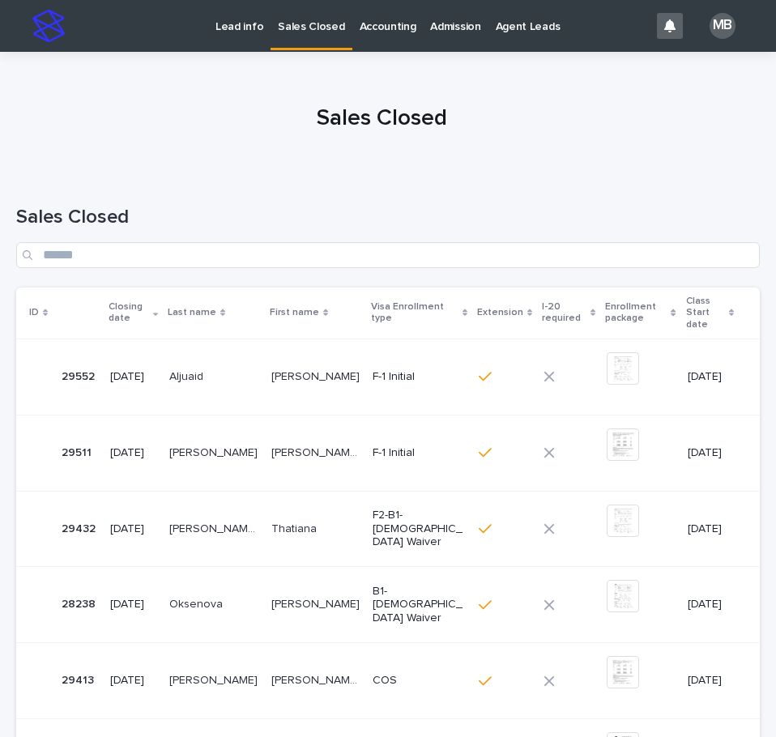
click at [261, 177] on div "Sales Closed" at bounding box center [388, 230] width 744 height 114
click at [256, 43] on link "Lead info" at bounding box center [239, 25] width 62 height 50
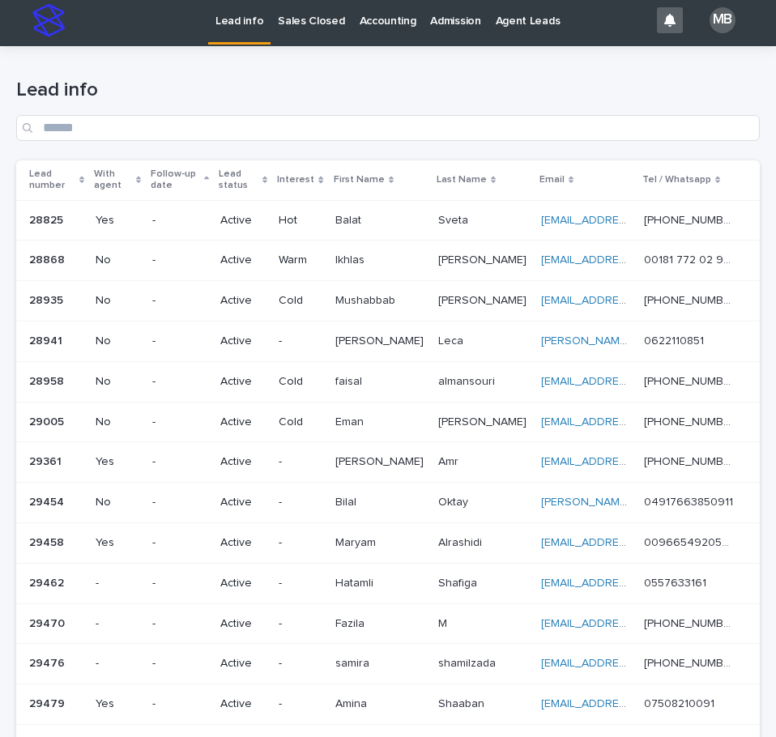
scroll to position [68, 0]
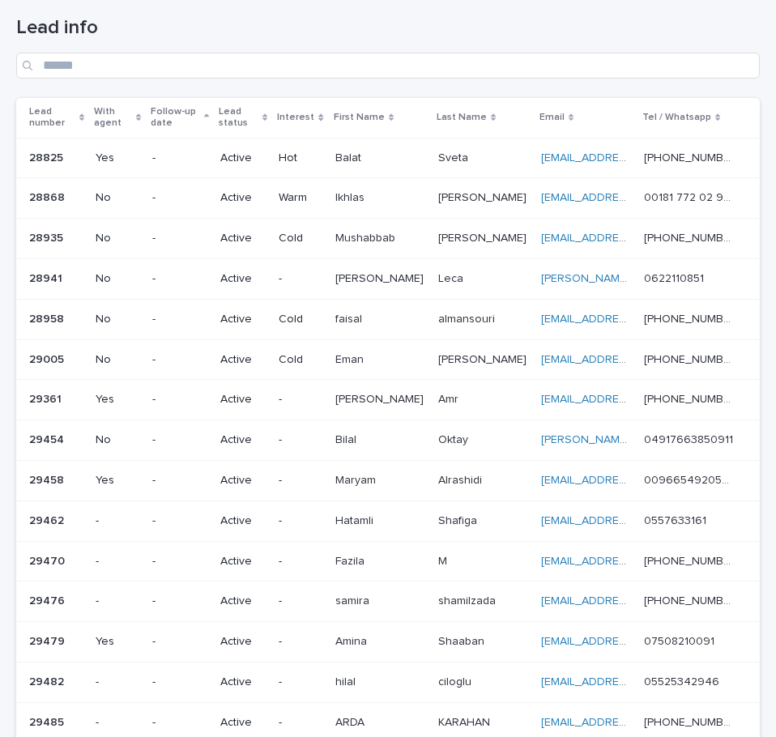
drag, startPoint x: 83, startPoint y: 109, endPoint x: 483, endPoint y: 136, distance: 401.2
click at [84, 109] on div "Lead number" at bounding box center [56, 118] width 55 height 30
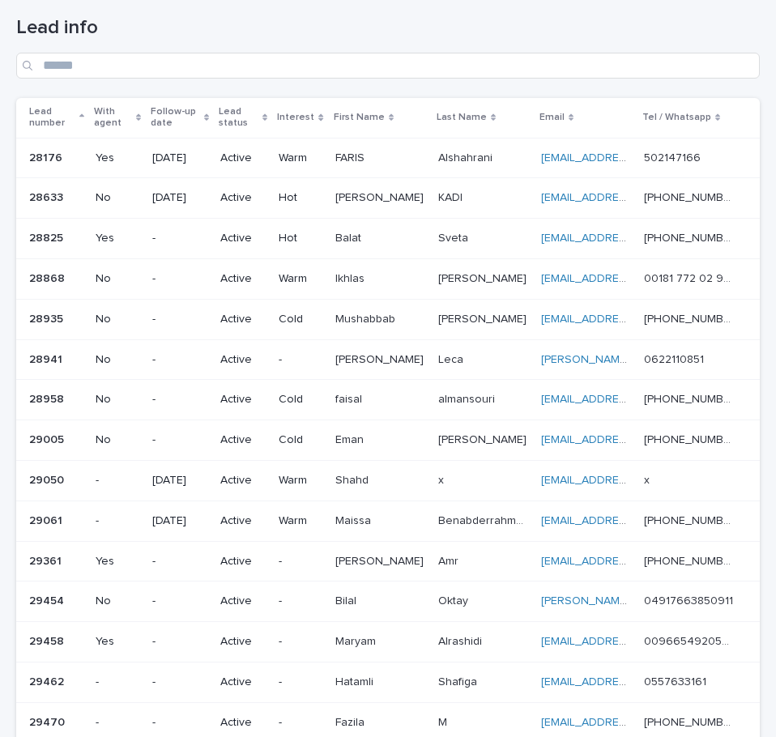
click at [760, 160] on div "Loading... Saving… Loading... Saving… Lead info Lead number With agent Follow-u…" at bounding box center [388, 594] width 776 height 1220
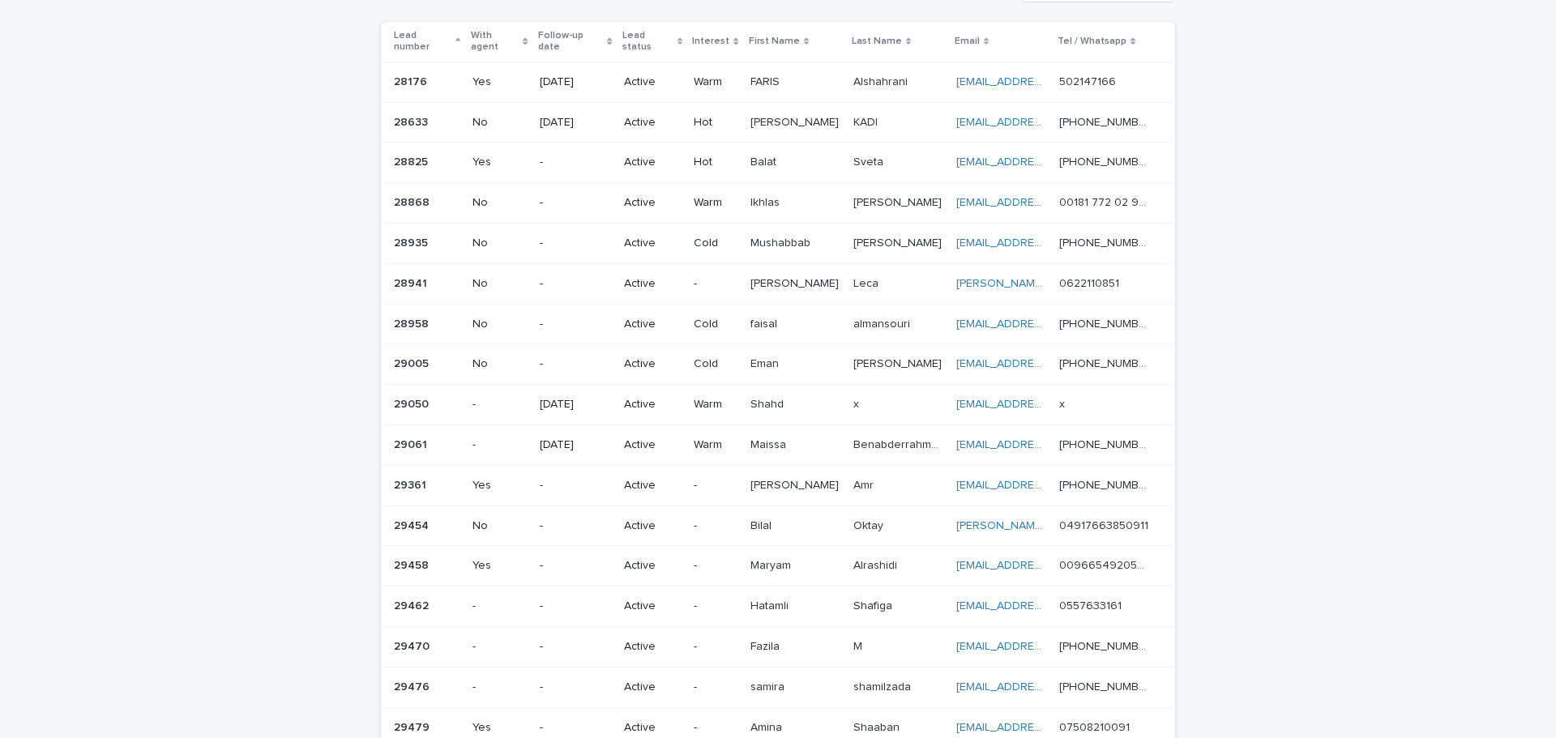
scroll to position [112, 0]
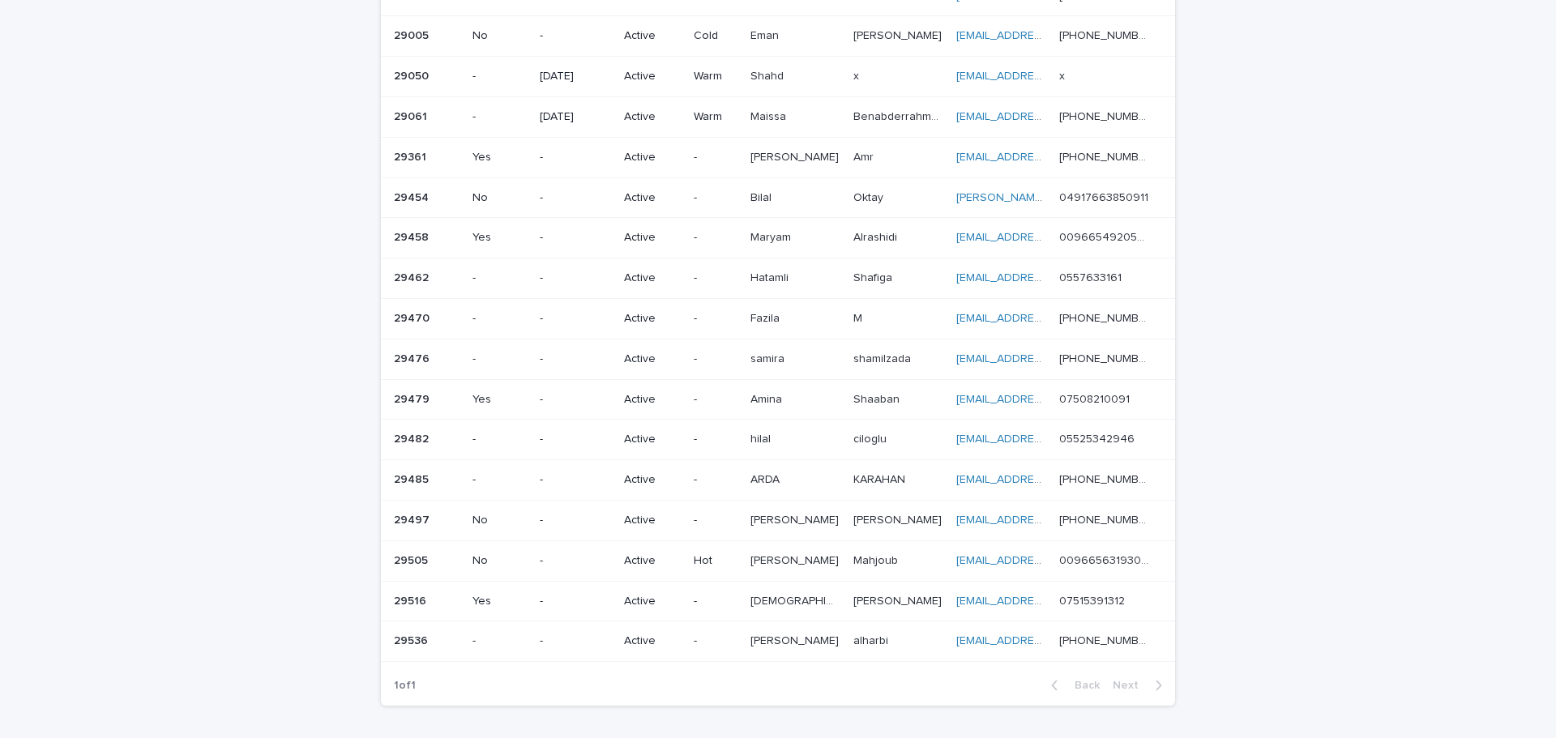
drag, startPoint x: 715, startPoint y: 314, endPoint x: 1326, endPoint y: 416, distance: 618.8
click at [775, 410] on div "Loading... Saving… Loading... Saving… Lead info Lead number With agent Follow-u…" at bounding box center [778, 208] width 1556 height 1184
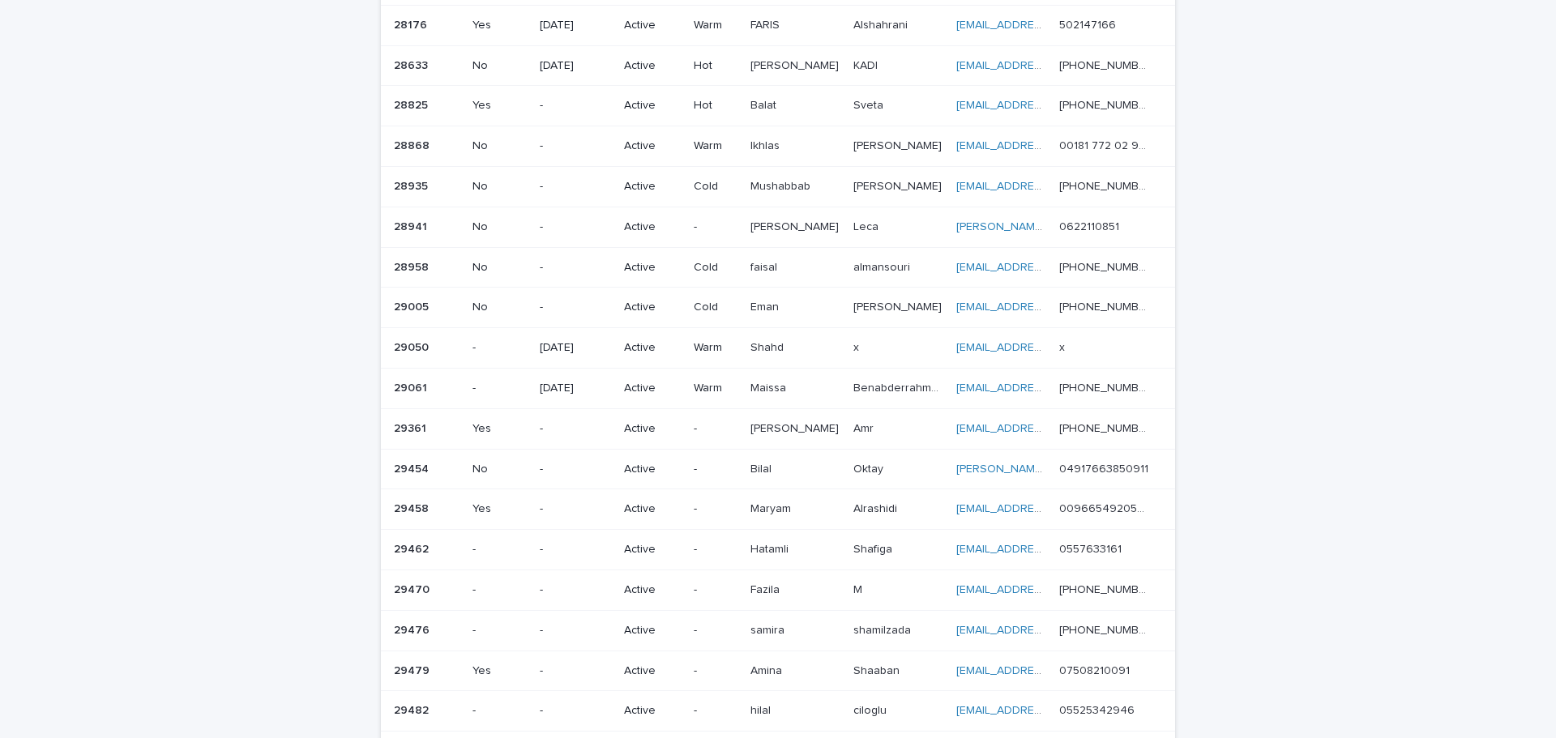
scroll to position [0, 0]
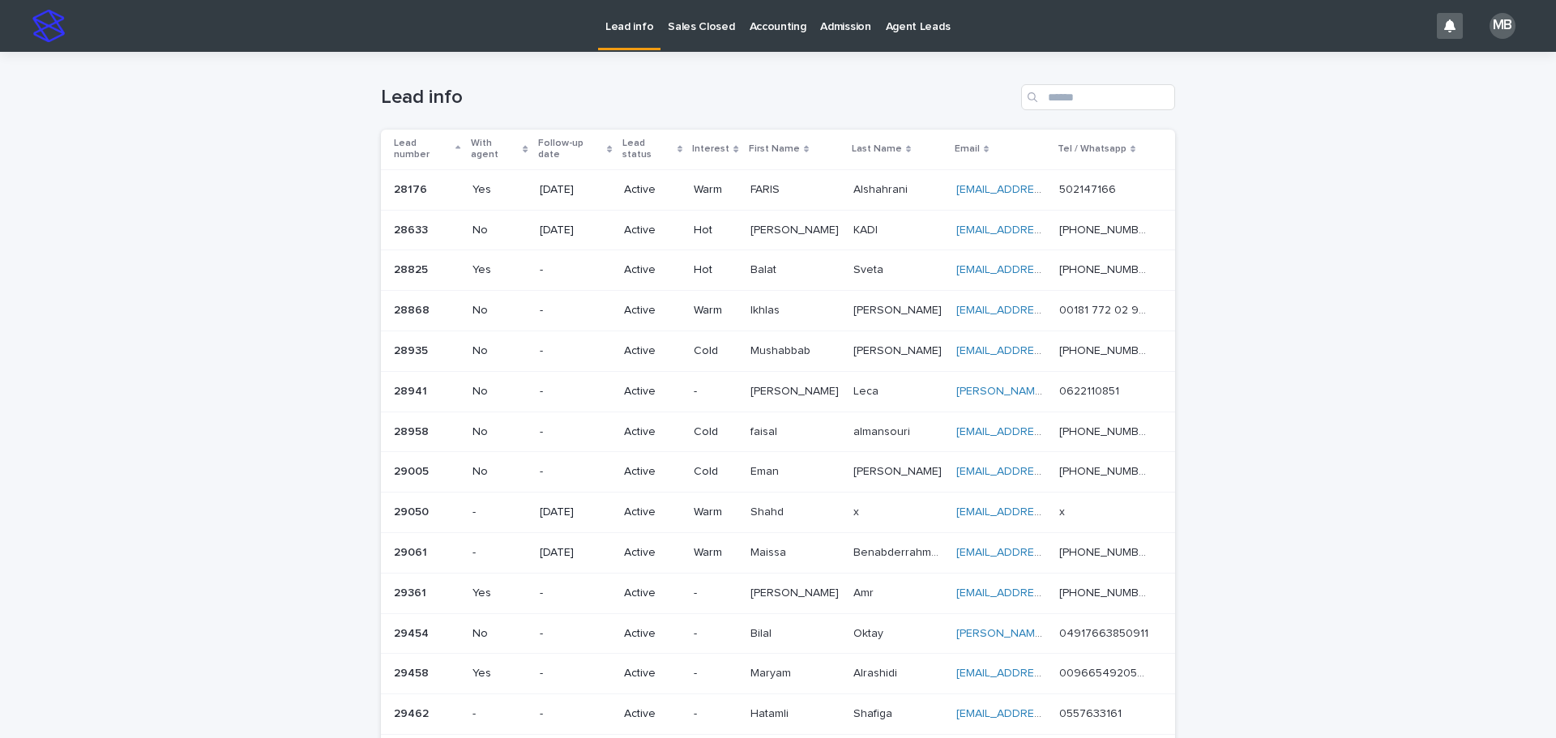
click at [698, 31] on p "Sales Closed" at bounding box center [701, 17] width 66 height 34
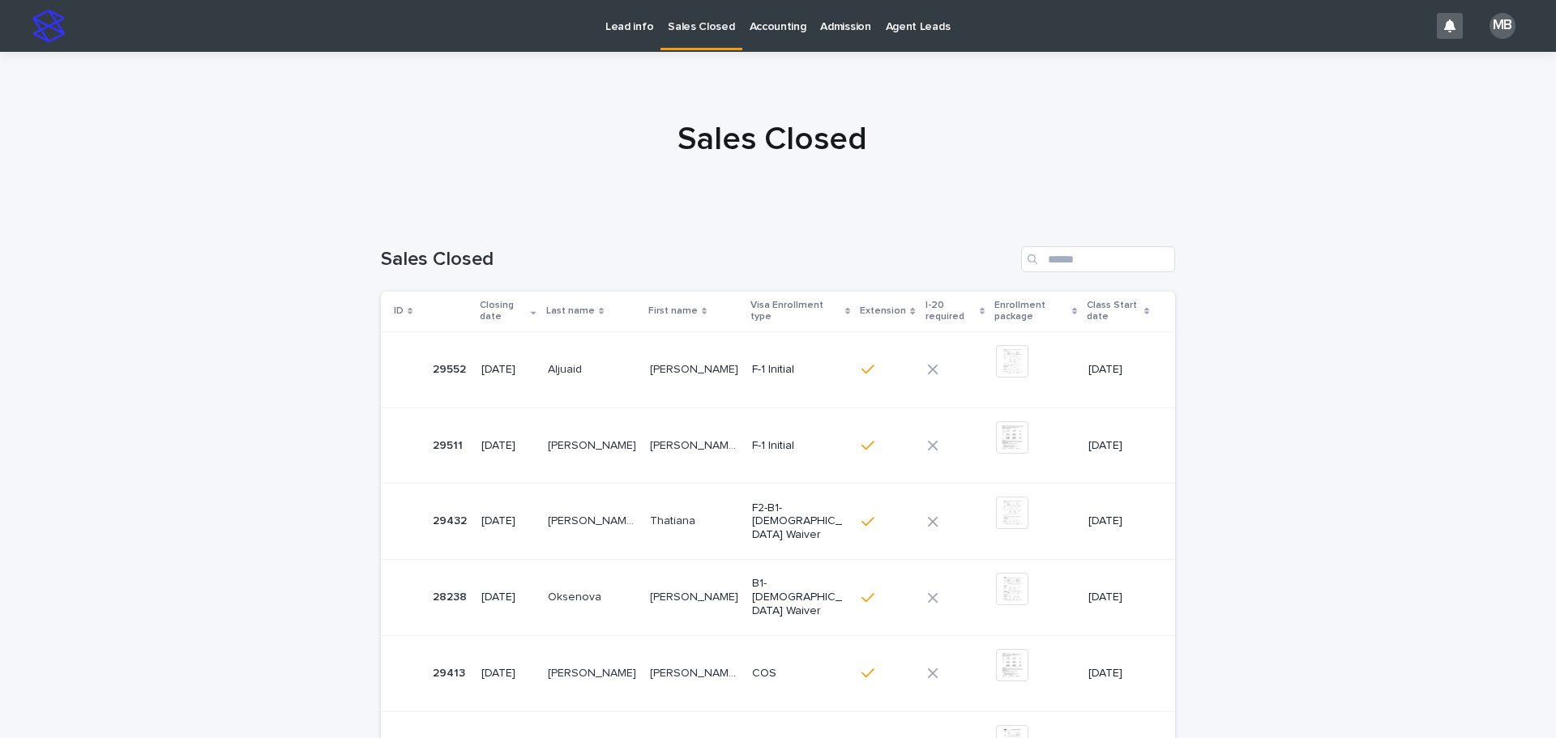
click at [615, 17] on p "Lead info" at bounding box center [629, 17] width 48 height 34
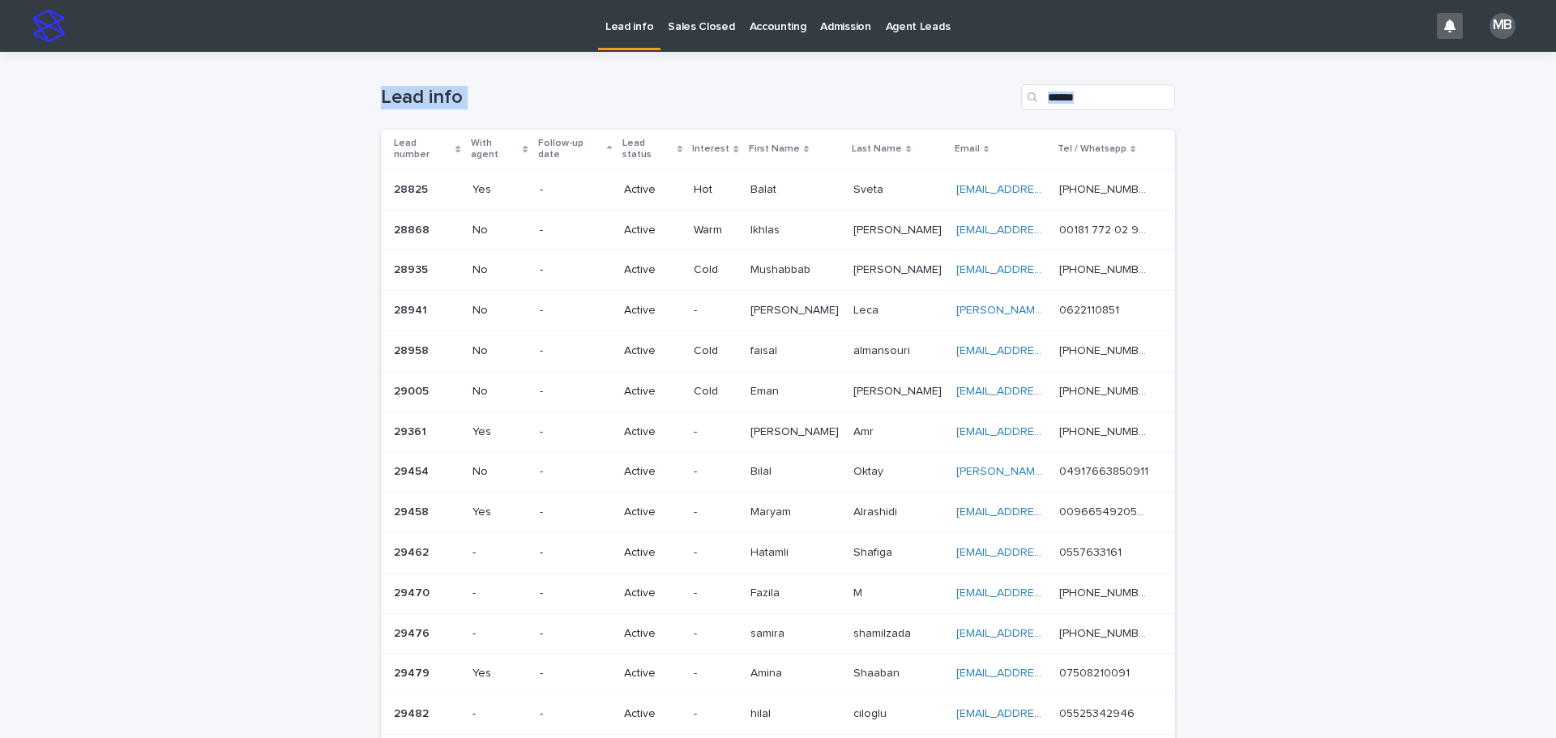
drag, startPoint x: 611, startPoint y: 156, endPoint x: 1312, endPoint y: 463, distance: 764.9
click at [775, 463] on div "Loading... Saving… Loading... Saving… Lead info Lead number With agent Follow-u…" at bounding box center [778, 644] width 1556 height 1184
click at [775, 442] on div "Loading... Saving… Loading... Saving… Lead info Lead number With agent Follow-u…" at bounding box center [778, 644] width 1556 height 1184
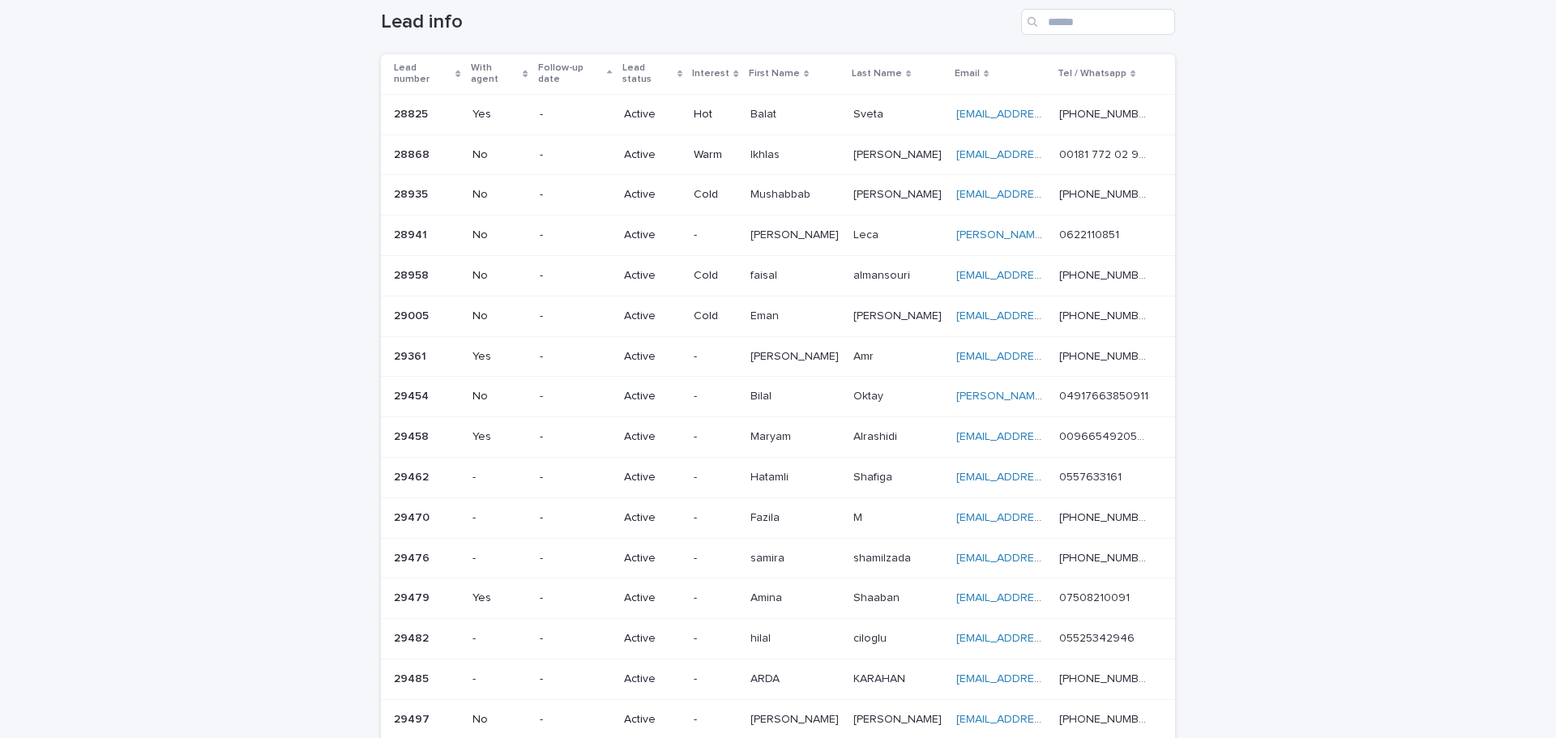
scroll to position [77, 0]
drag, startPoint x: 361, startPoint y: 12, endPoint x: 1370, endPoint y: 390, distance: 1077.2
click at [775, 390] on div "Loading... Saving… Loading... Saving… Lead info Lead number With agent Follow-u…" at bounding box center [778, 567] width 1556 height 1184
drag, startPoint x: 374, startPoint y: 13, endPoint x: 1337, endPoint y: 341, distance: 1017.8
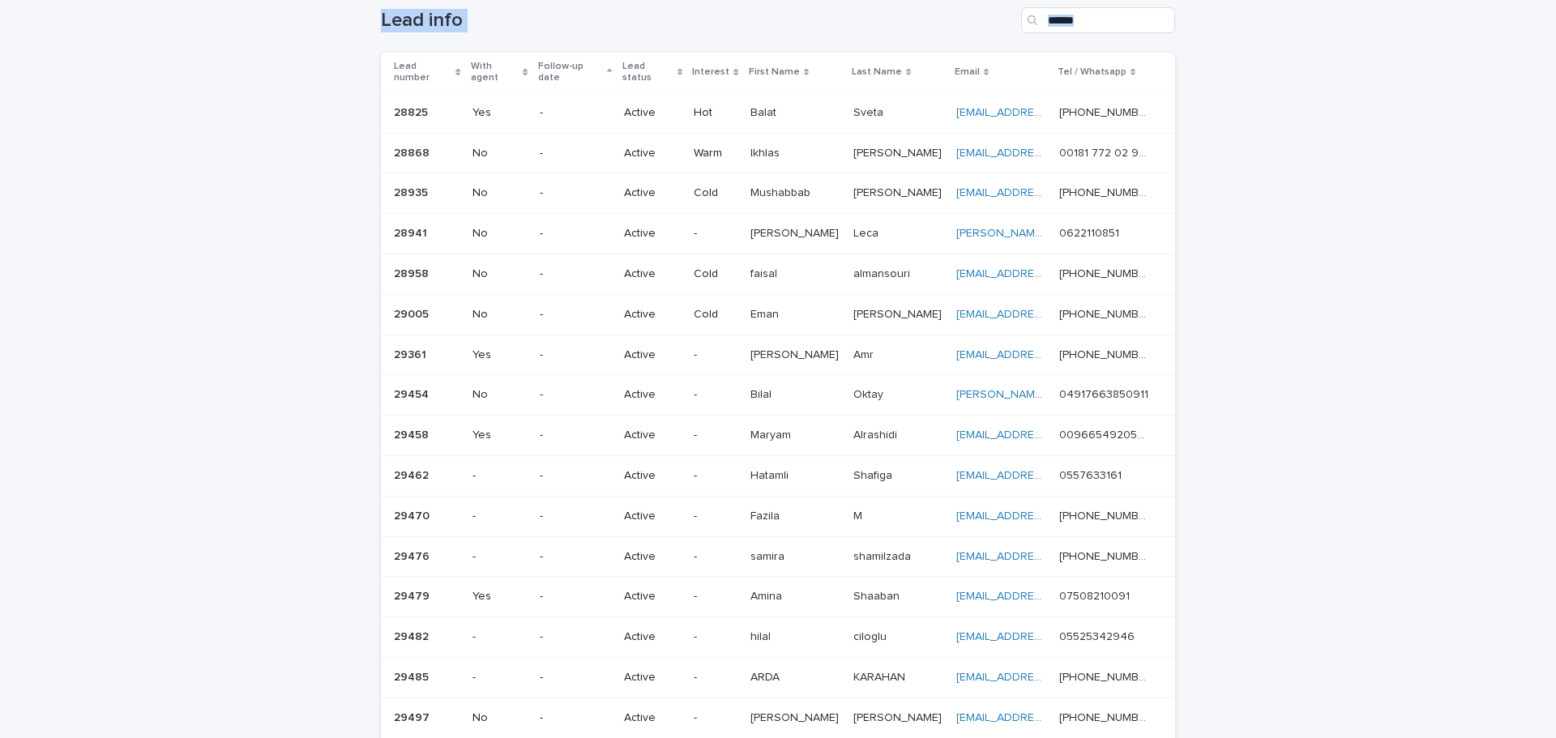
click at [775, 341] on div "Loading... Saving… Loading... Saving… Lead info Lead number With agent Follow-u…" at bounding box center [778, 567] width 1556 height 1184
click at [775, 334] on div "Loading... Saving… Loading... Saving… Lead info Lead number With agent Follow-u…" at bounding box center [778, 567] width 1556 height 1184
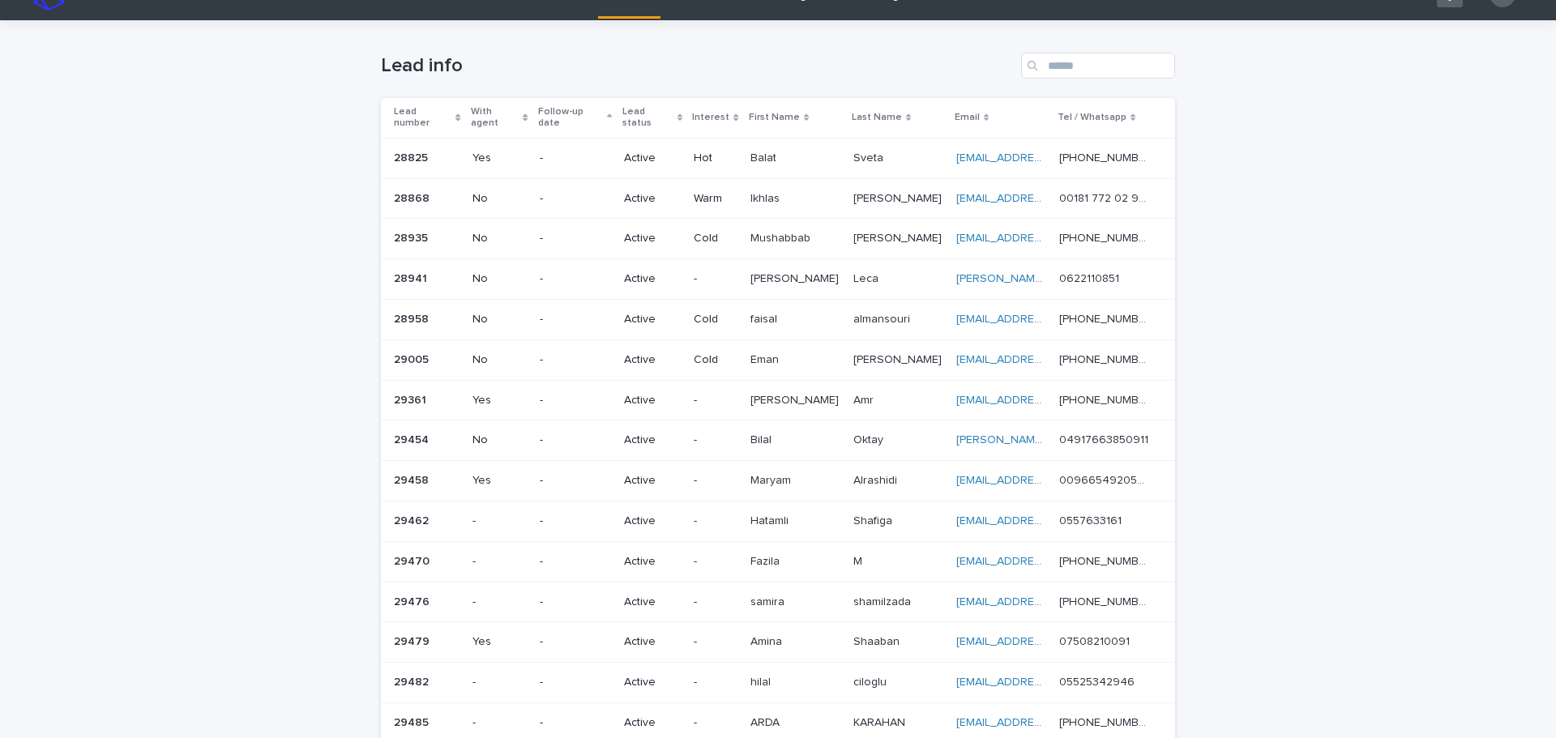
scroll to position [0, 0]
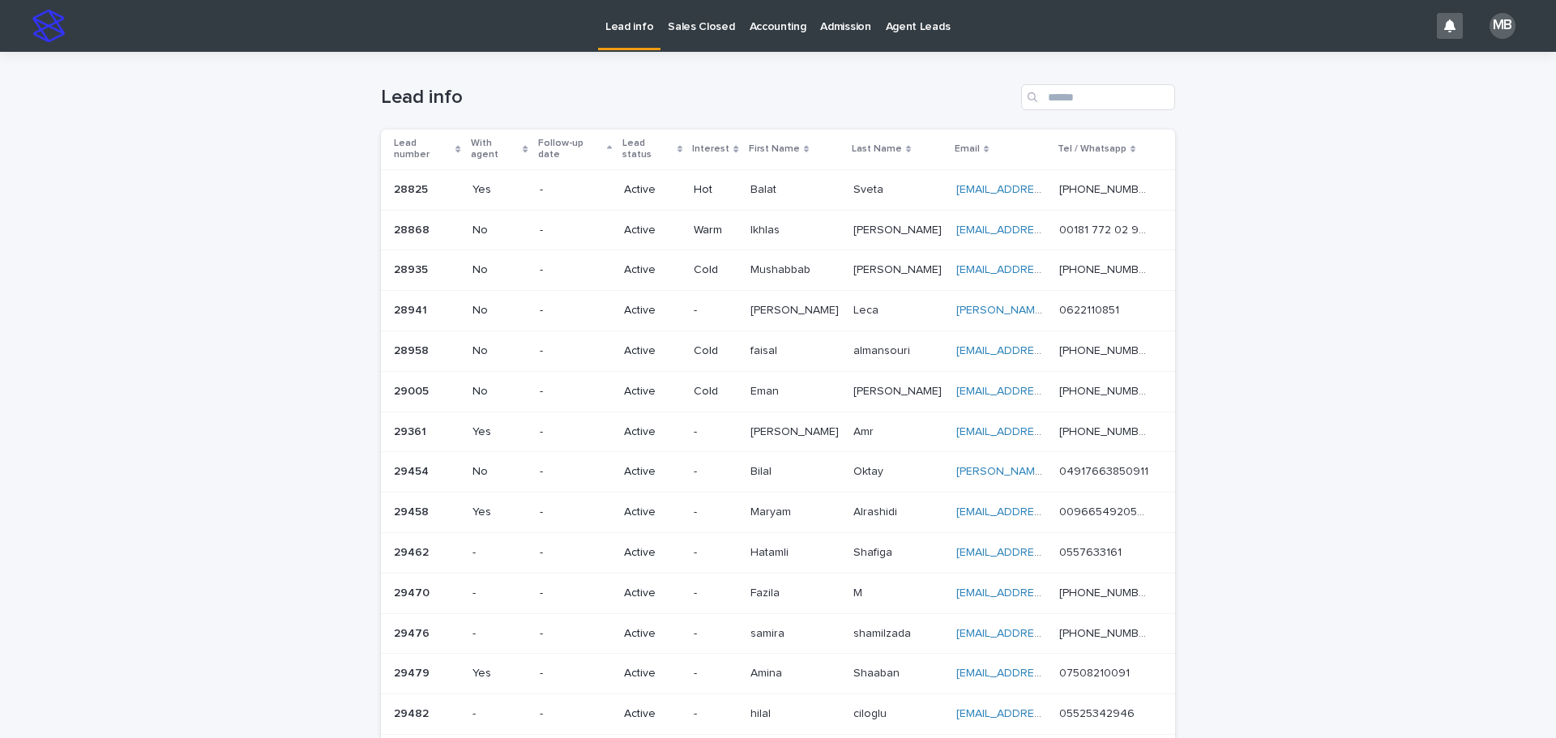
click at [679, 32] on p "Sales Closed" at bounding box center [701, 17] width 66 height 34
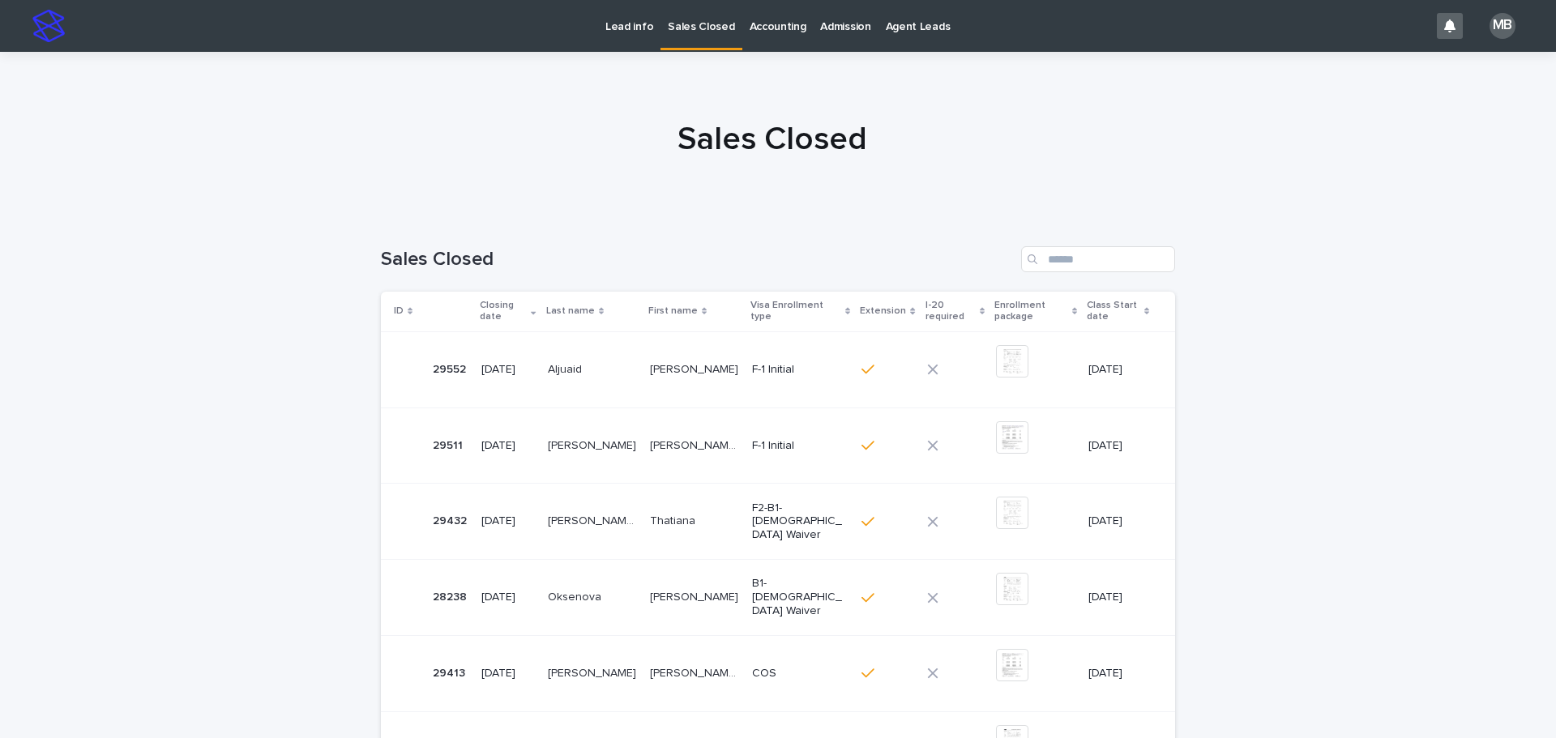
click at [626, 27] on p "Lead info" at bounding box center [629, 17] width 48 height 34
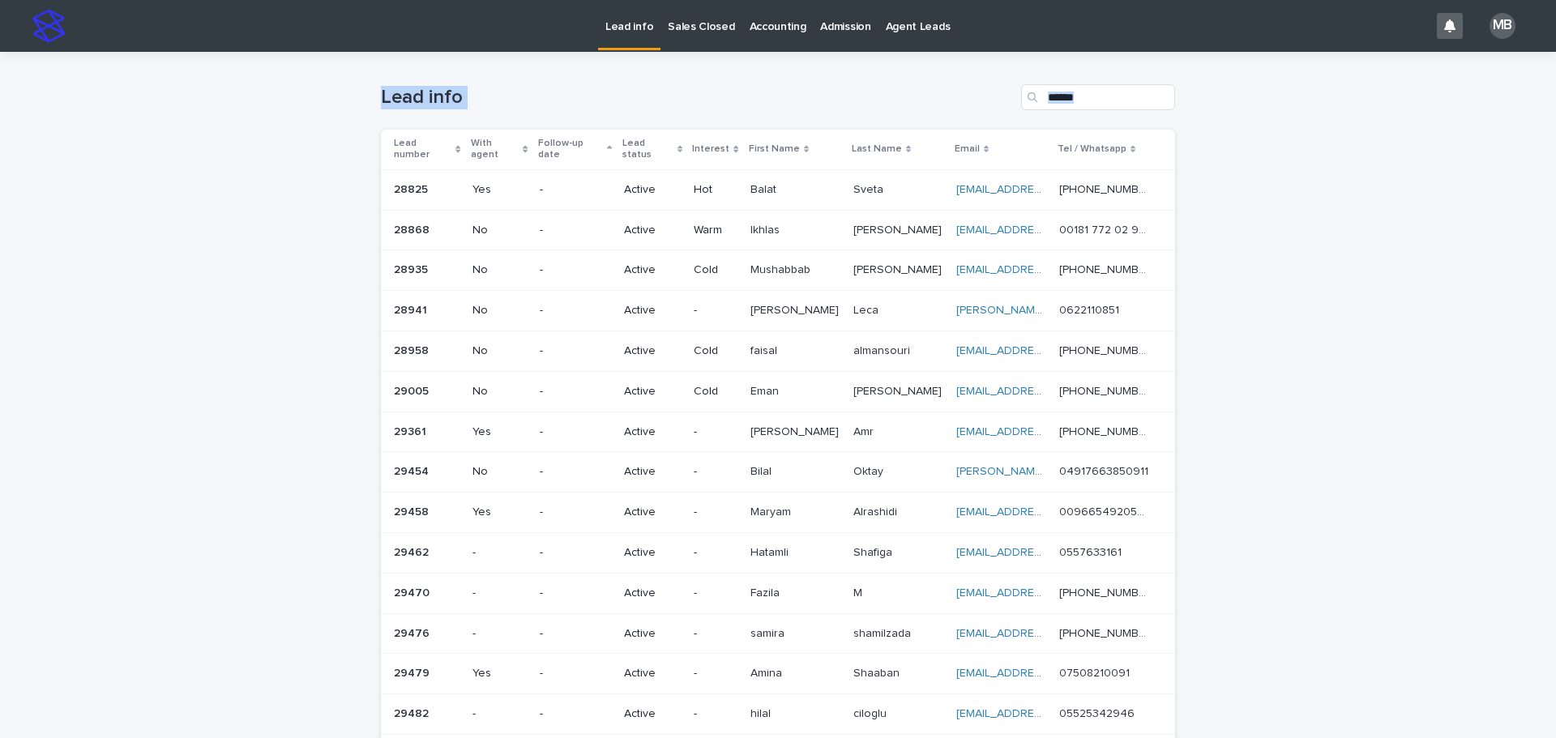
drag, startPoint x: 1025, startPoint y: 240, endPoint x: 1420, endPoint y: 355, distance: 411.0
click at [775, 355] on div "Loading... Saving… Loading... Saving… Lead info Lead number With agent Follow-u…" at bounding box center [778, 644] width 1556 height 1184
click at [775, 312] on div "Loading... Saving… Loading... Saving… Lead info Lead number With agent Follow-u…" at bounding box center [778, 644] width 1556 height 1184
drag, startPoint x: 1510, startPoint y: 265, endPoint x: 1518, endPoint y: 280, distance: 17.4
click at [775, 284] on div "Loading... Saving… Loading... Saving… Lead info Lead number With agent Follow-u…" at bounding box center [778, 644] width 1556 height 1184
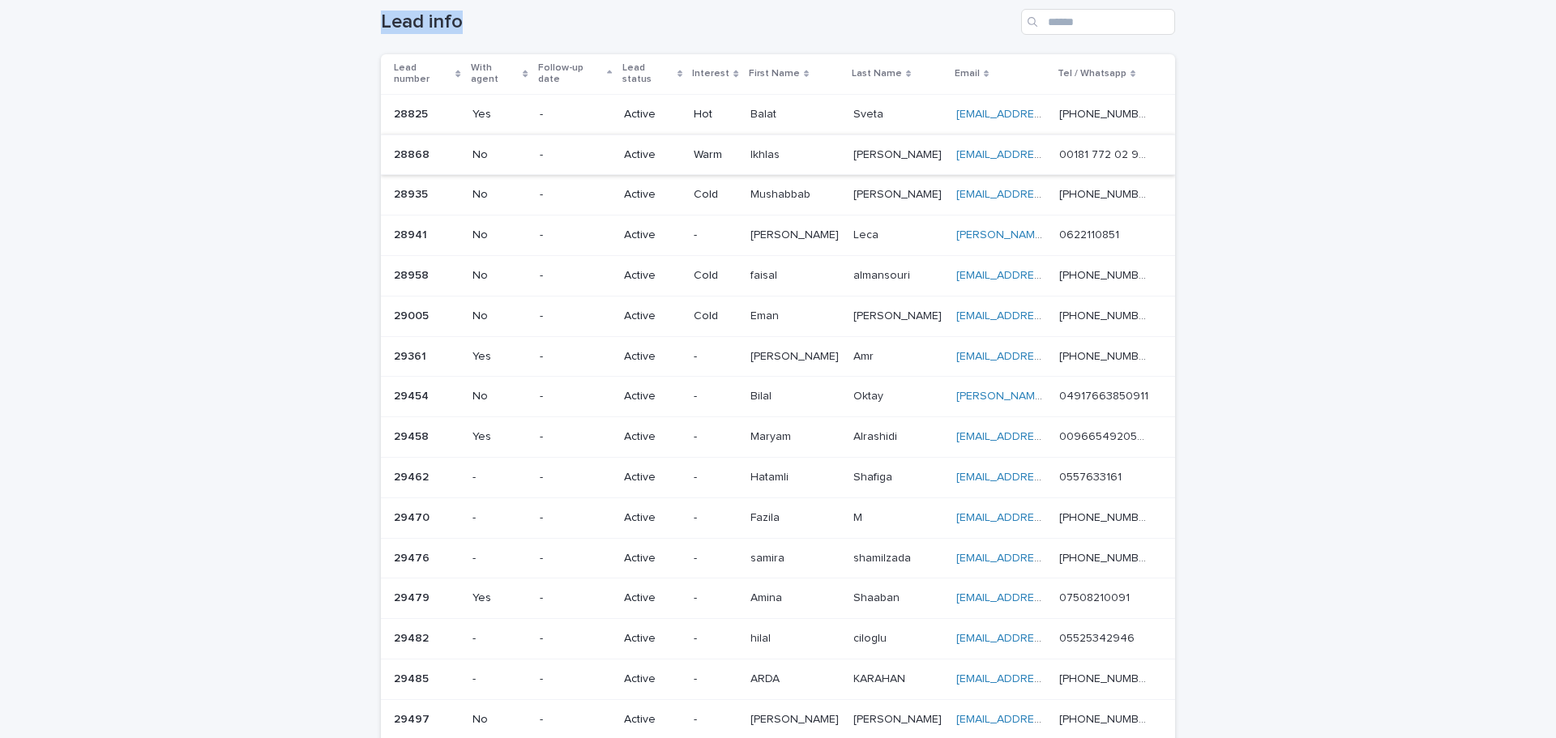
scroll to position [73, 0]
drag, startPoint x: 364, startPoint y: 16, endPoint x: 1199, endPoint y: 324, distance: 890.4
click at [775, 324] on div "Loading... Saving… Loading... Saving… Lead info Lead number With agent Follow-u…" at bounding box center [778, 571] width 1556 height 1184
click at [775, 311] on div "Loading... Saving… Loading... Saving… Lead info Lead number With agent Follow-u…" at bounding box center [778, 571] width 1556 height 1184
click at [508, 48] on div "Lead info" at bounding box center [778, 18] width 794 height 78
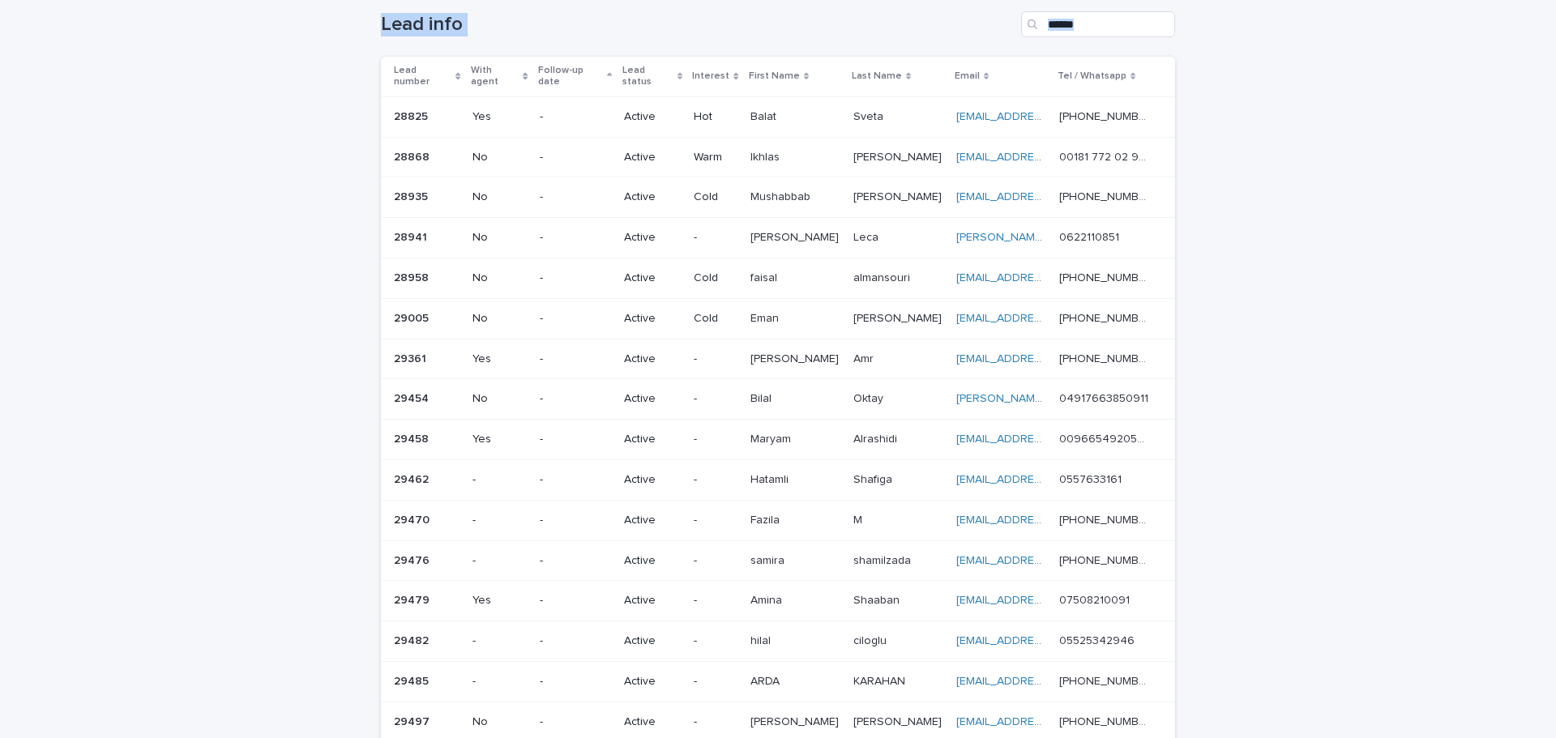
drag, startPoint x: 371, startPoint y: 23, endPoint x: 1369, endPoint y: 290, distance: 1032.7
click at [775, 290] on div "Loading... Saving… Loading... Saving… Lead info Lead number With agent Follow-u…" at bounding box center [778, 571] width 1556 height 1184
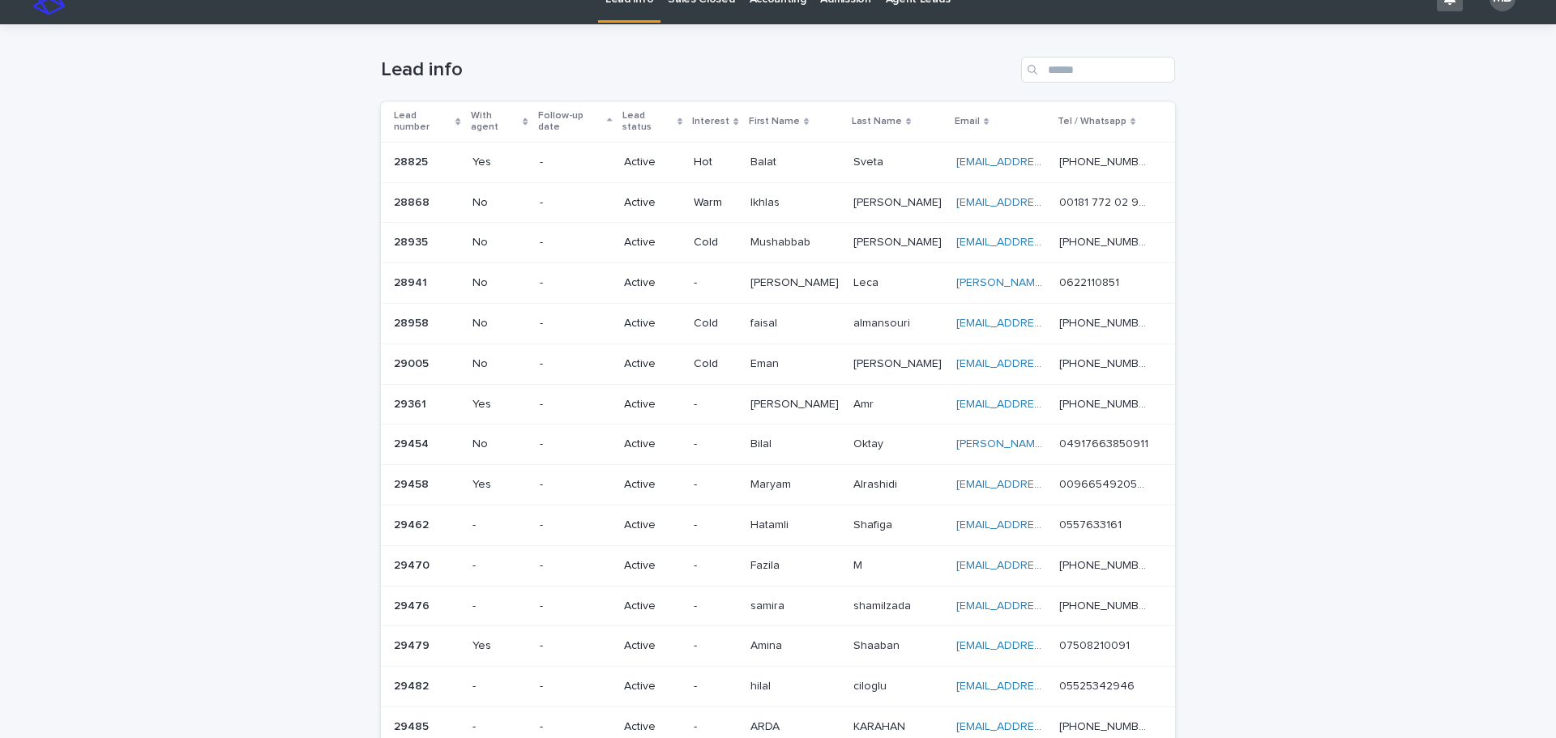
scroll to position [0, 0]
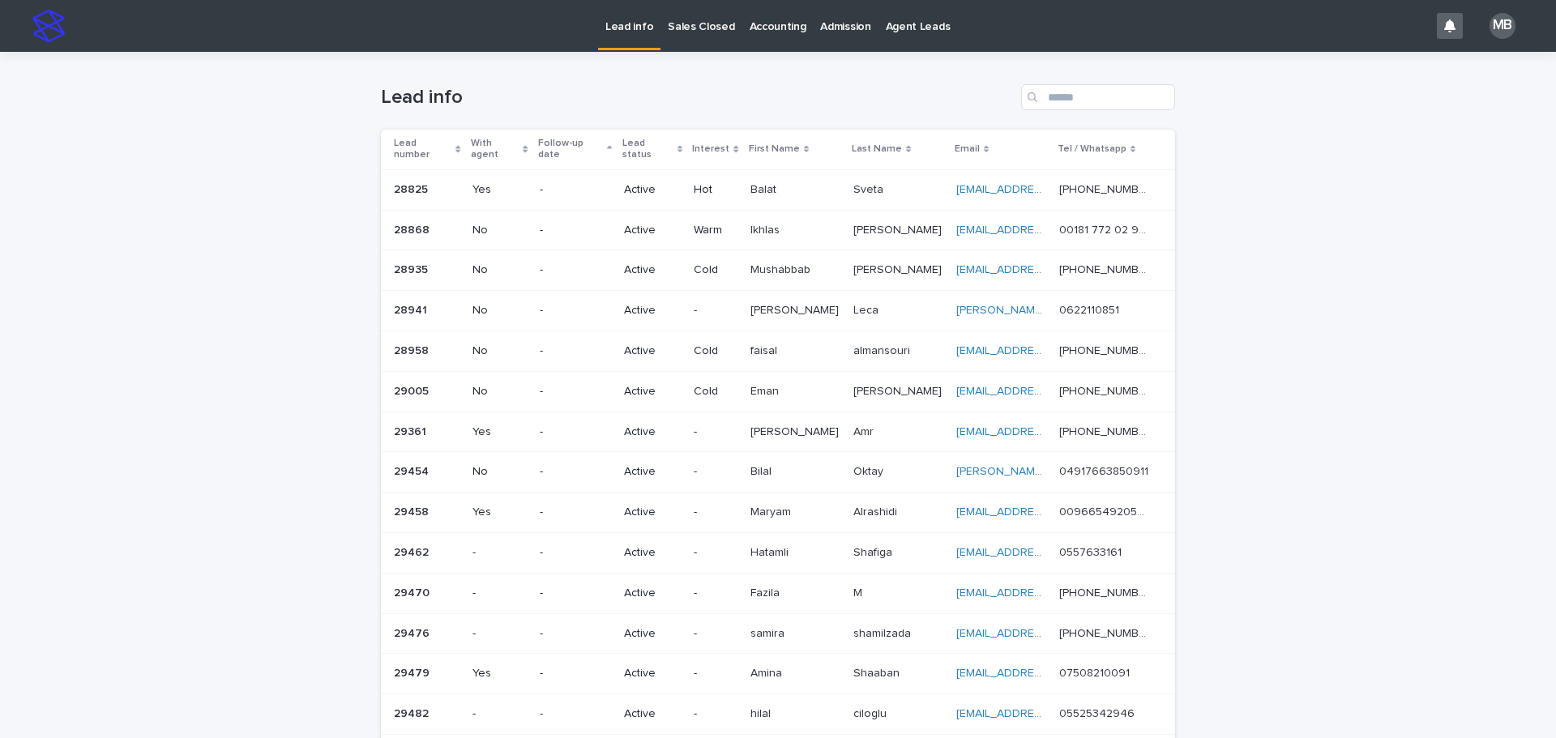
click at [728, 23] on div "Sales Closed" at bounding box center [700, 17] width 81 height 34
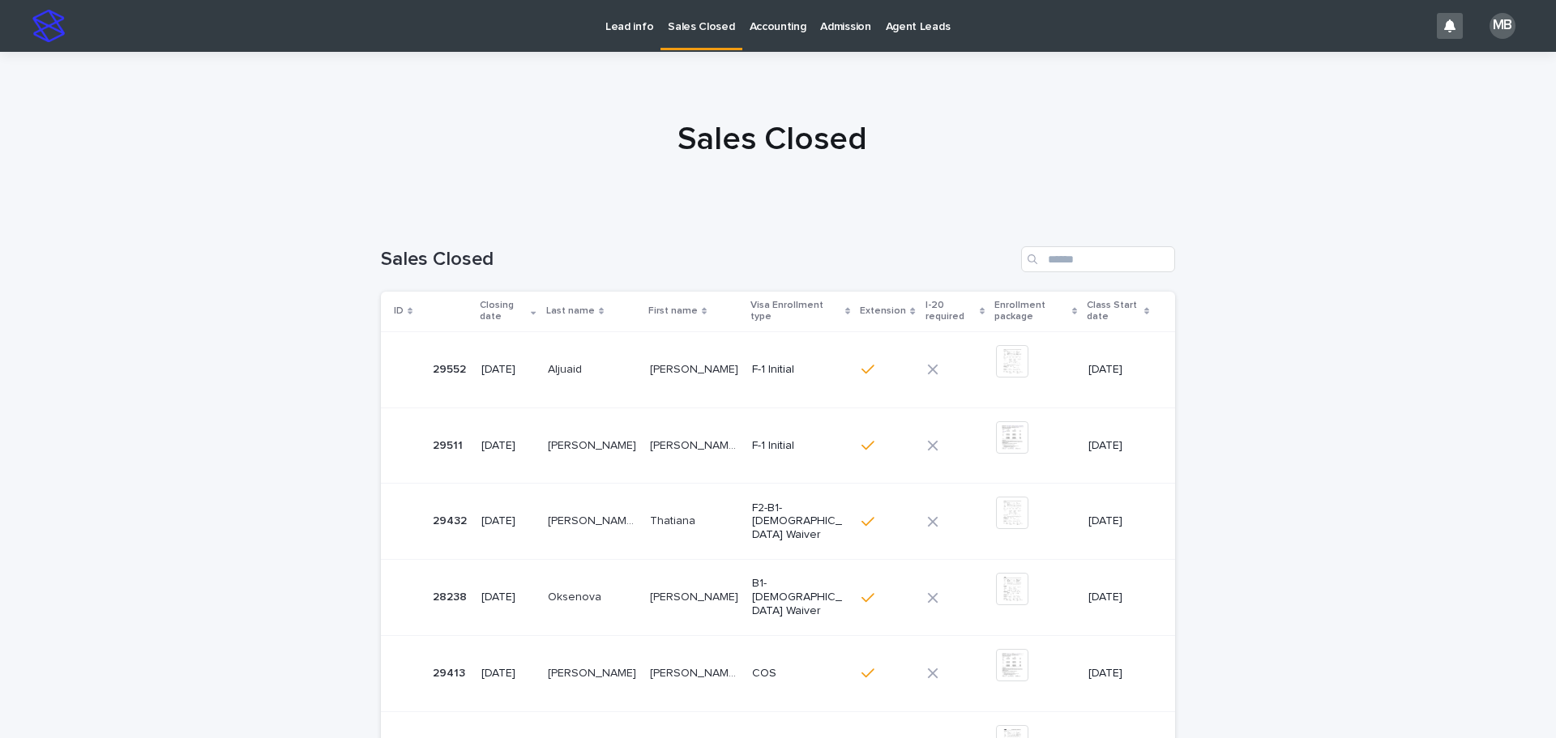
click at [644, 28] on p "Lead info" at bounding box center [629, 17] width 48 height 34
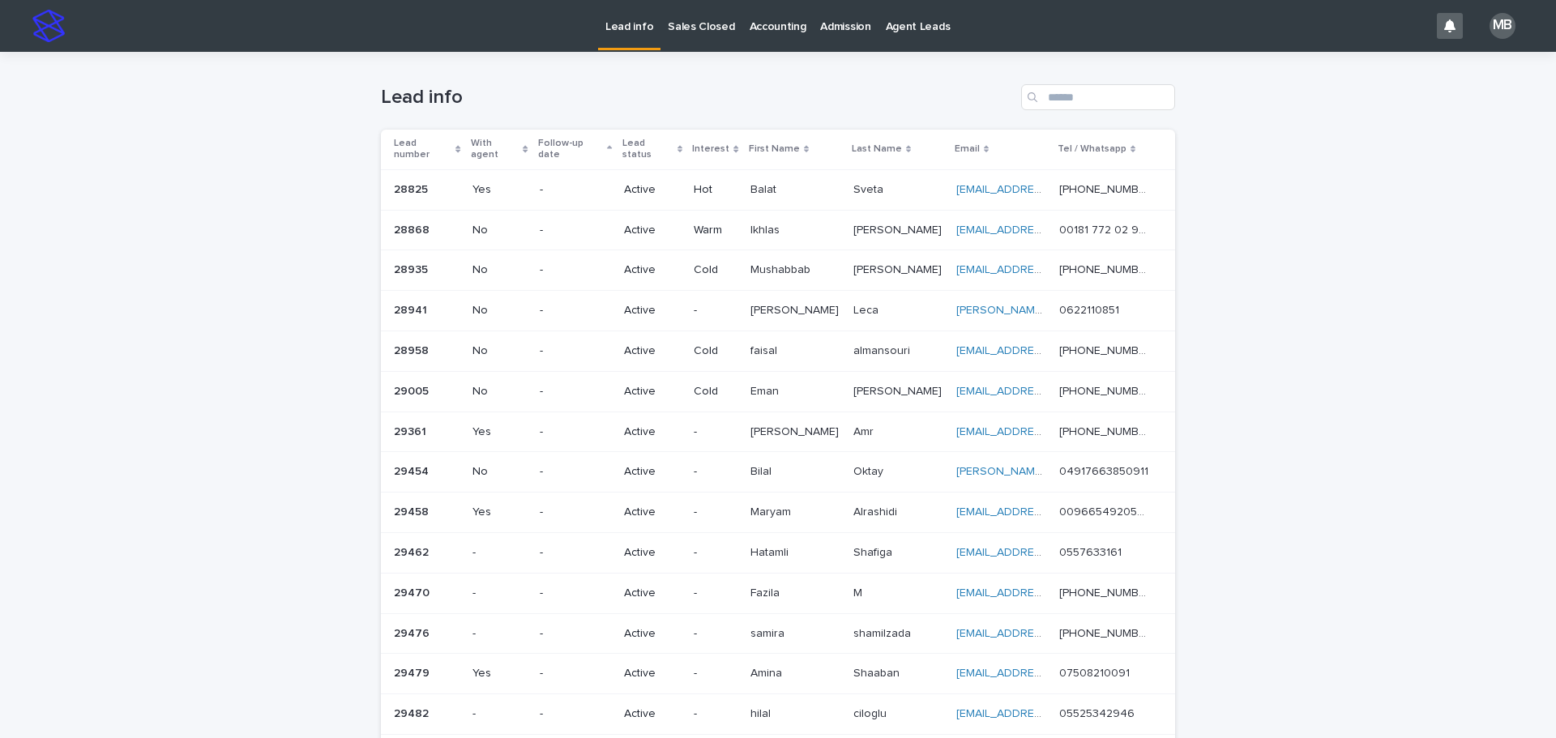
click at [684, 42] on link "Sales Closed" at bounding box center [700, 25] width 81 height 50
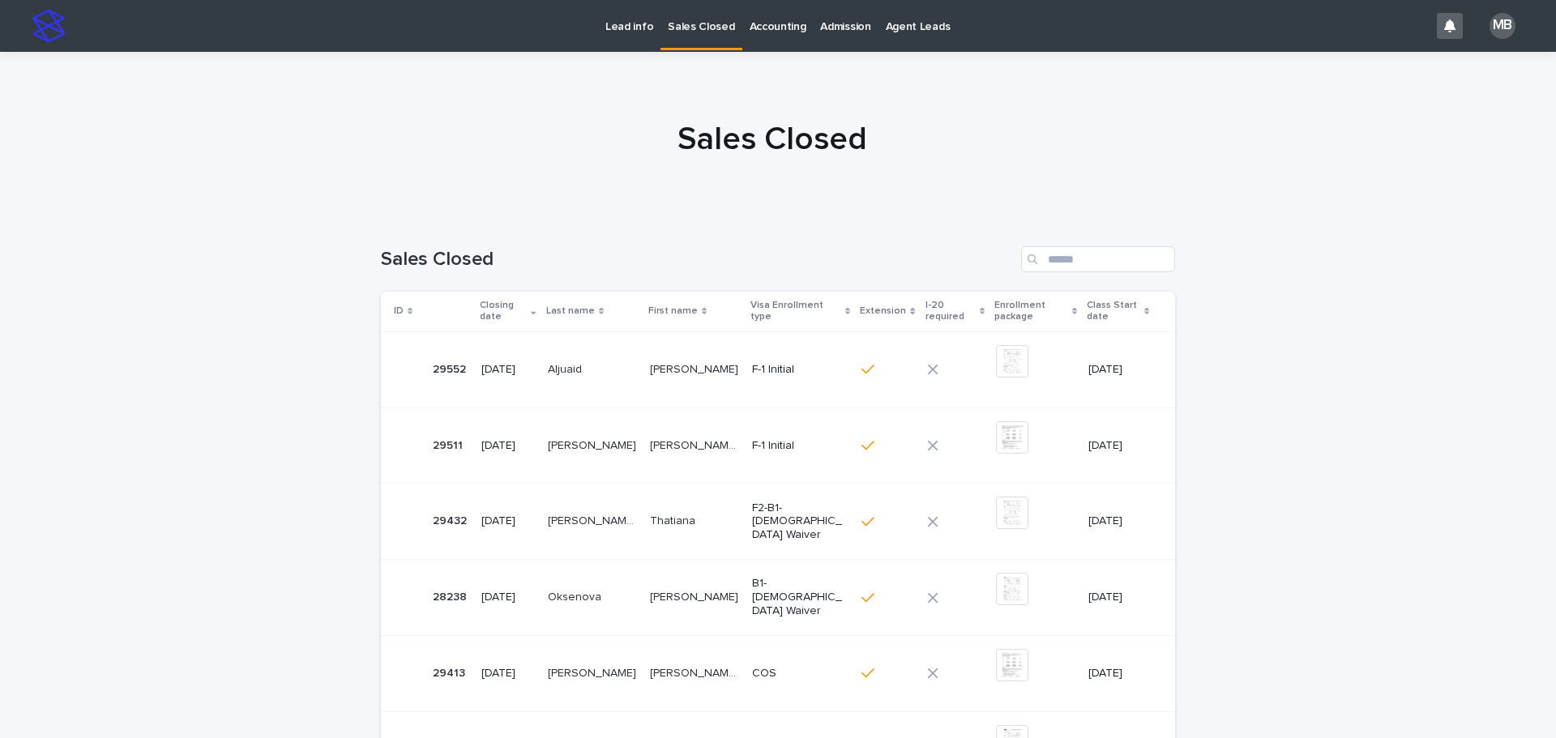
click at [577, 178] on div at bounding box center [772, 132] width 1544 height 162
click at [619, 33] on p "Lead info" at bounding box center [629, 17] width 48 height 34
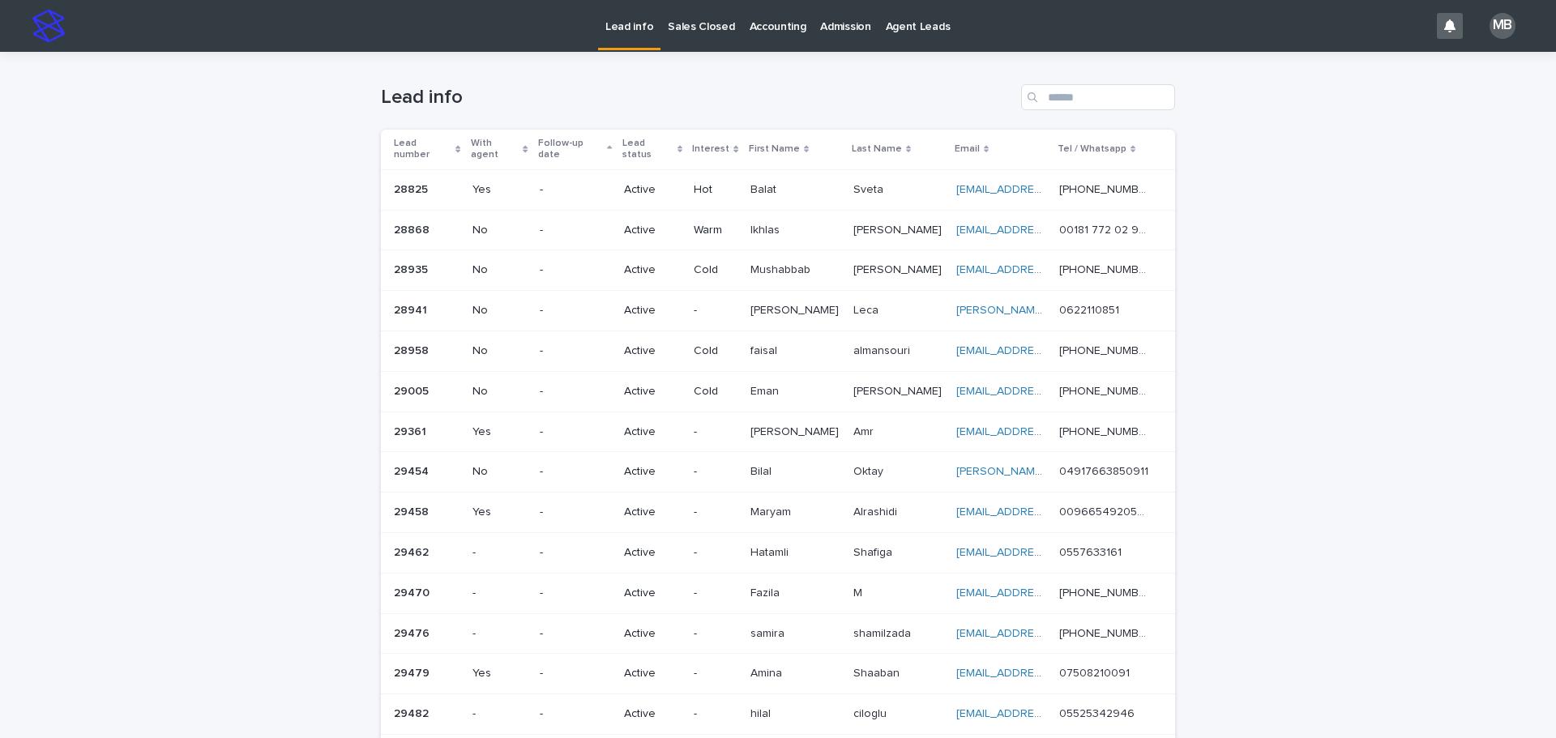
click at [704, 34] on link "Sales Closed" at bounding box center [700, 25] width 81 height 50
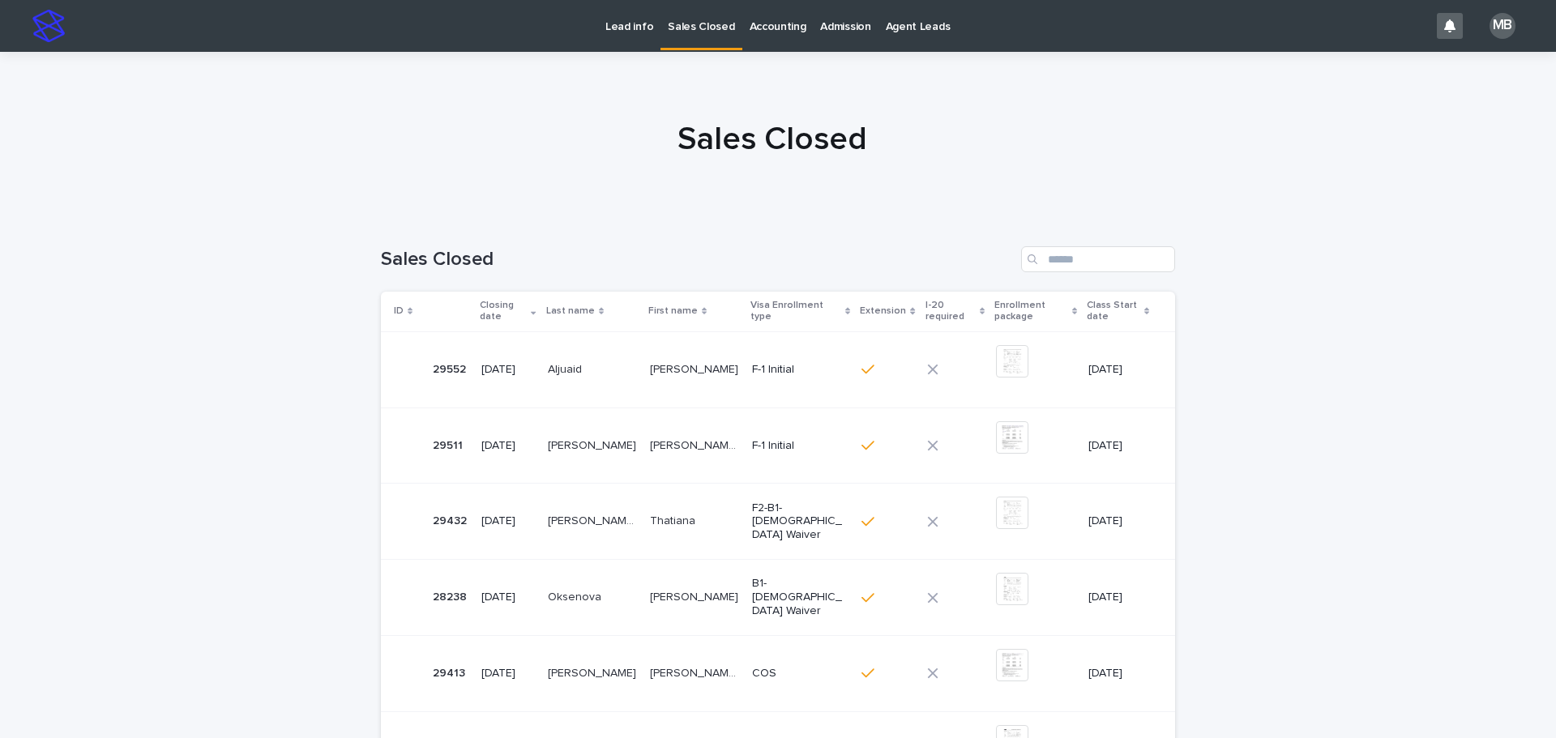
click at [636, 33] on p "Lead info" at bounding box center [629, 17] width 48 height 34
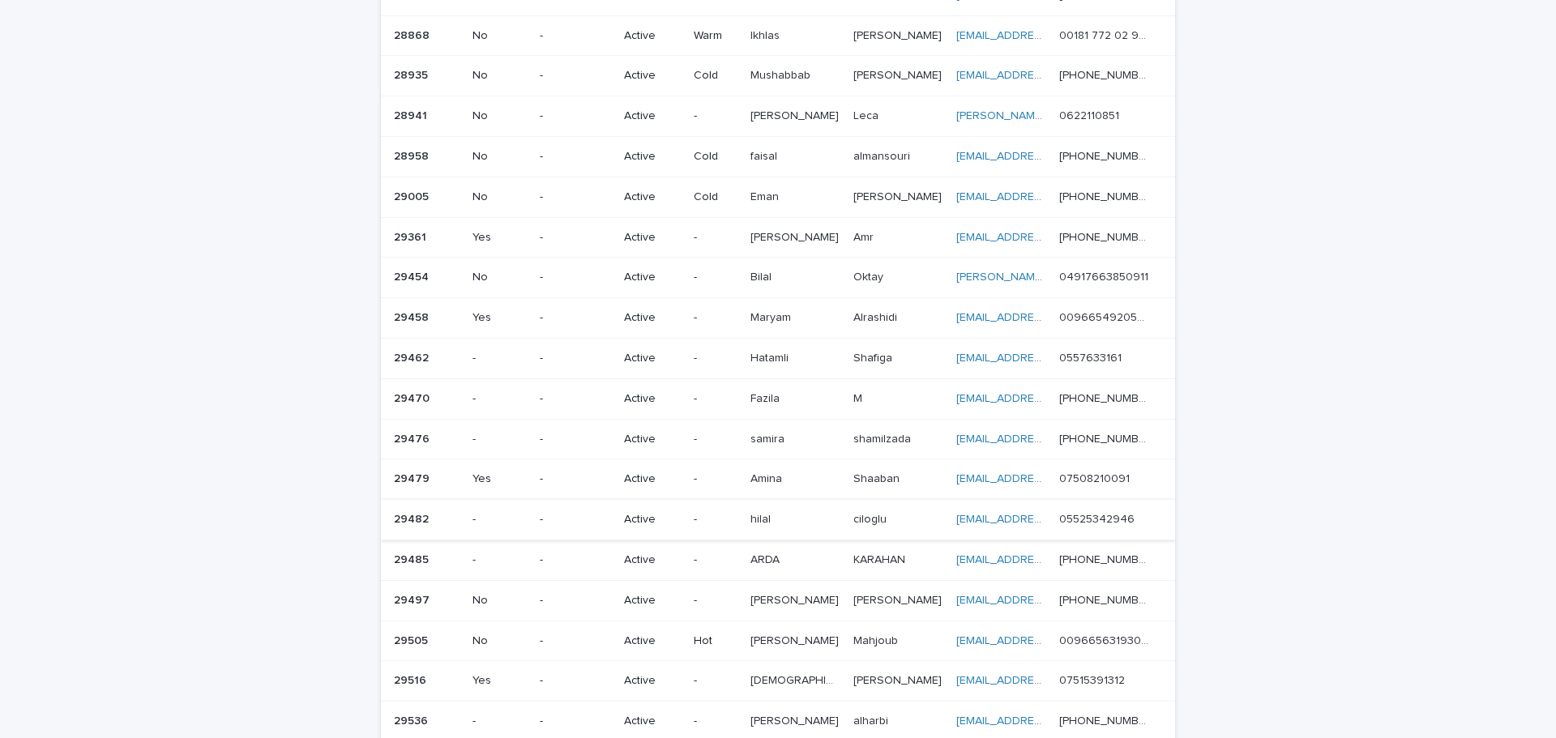
scroll to position [46, 0]
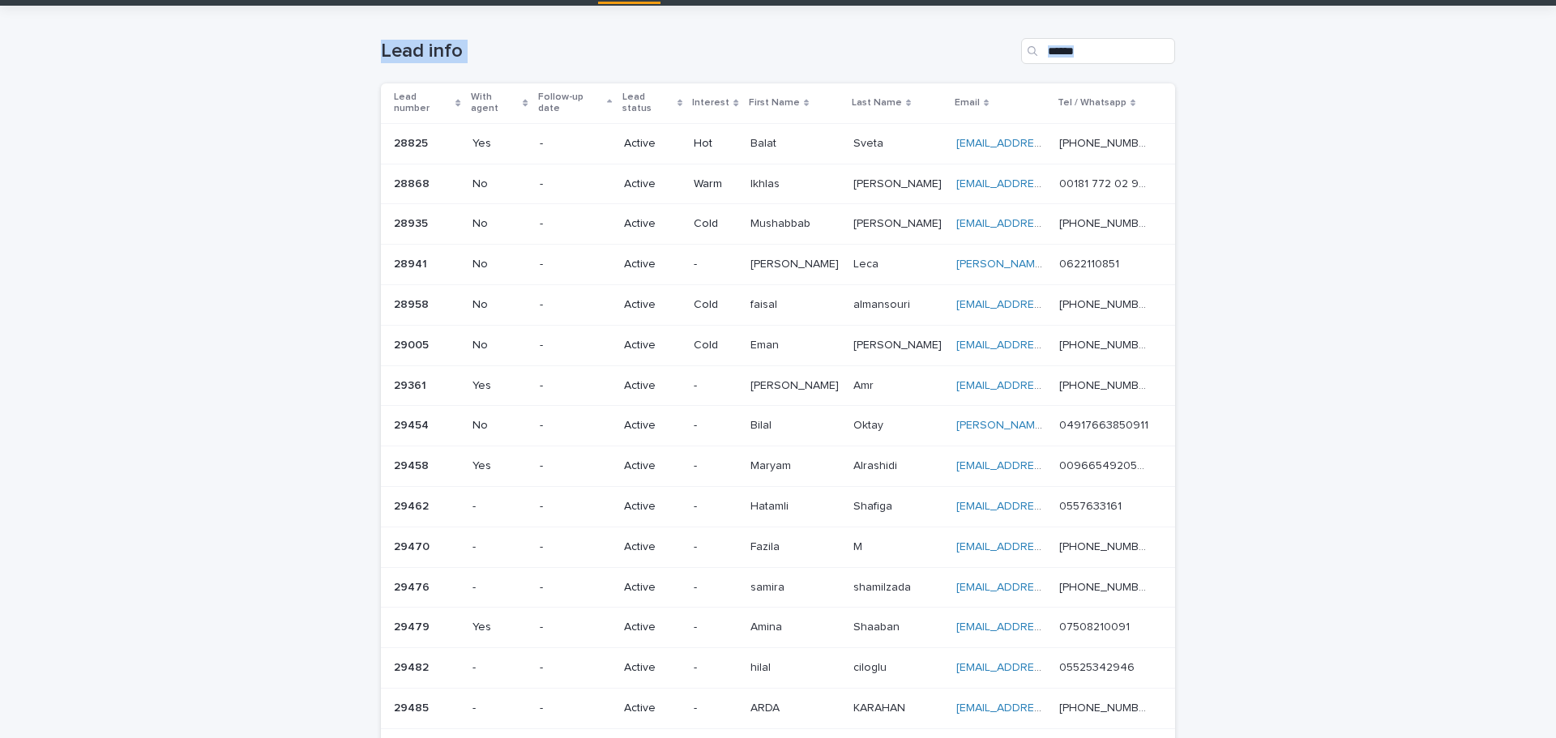
drag, startPoint x: 838, startPoint y: 190, endPoint x: 1312, endPoint y: 335, distance: 496.0
click at [775, 335] on div "Loading... Saving… Loading... Saving… Lead info Lead number With agent Follow-u…" at bounding box center [778, 598] width 1556 height 1184
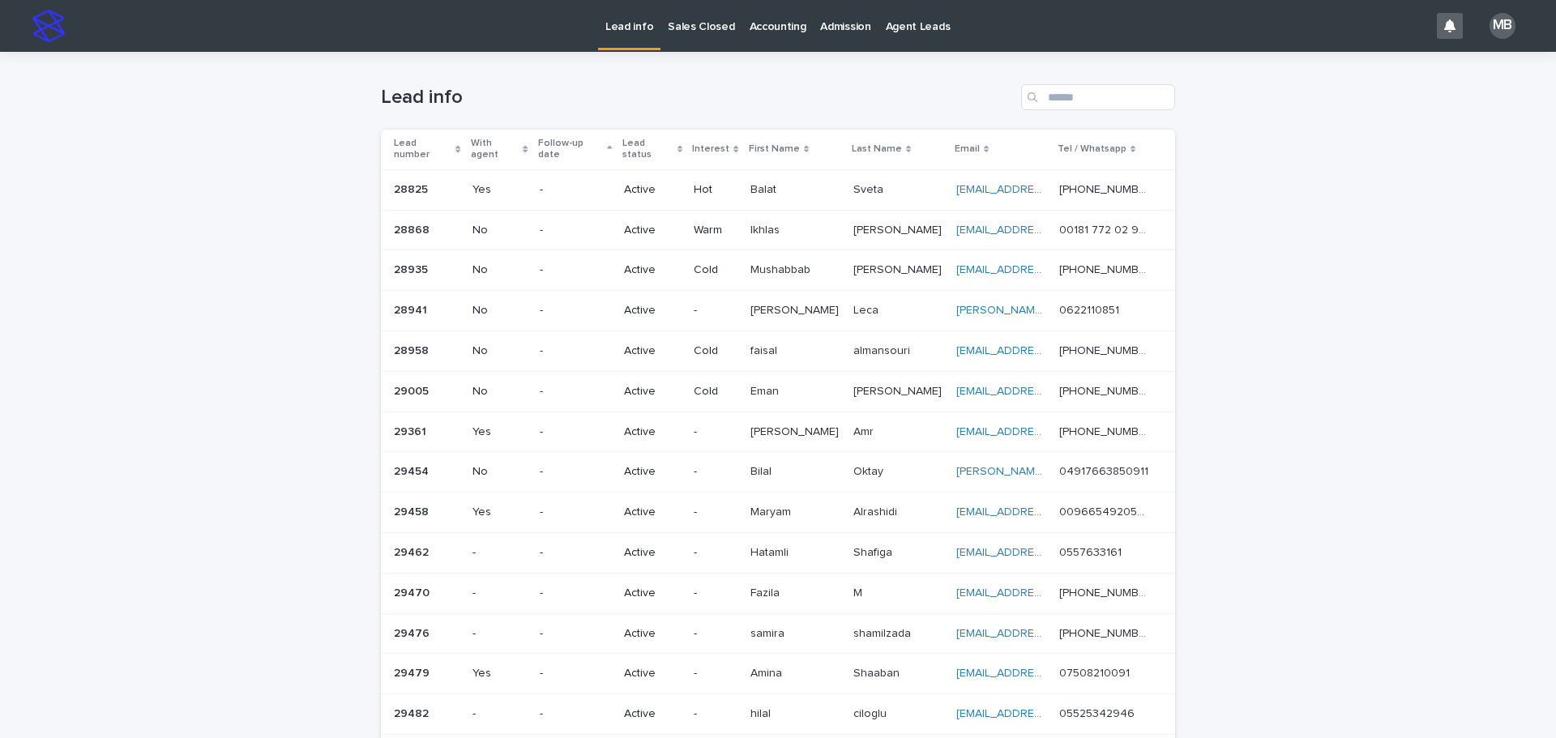
click at [690, 25] on p "Sales Closed" at bounding box center [701, 17] width 66 height 34
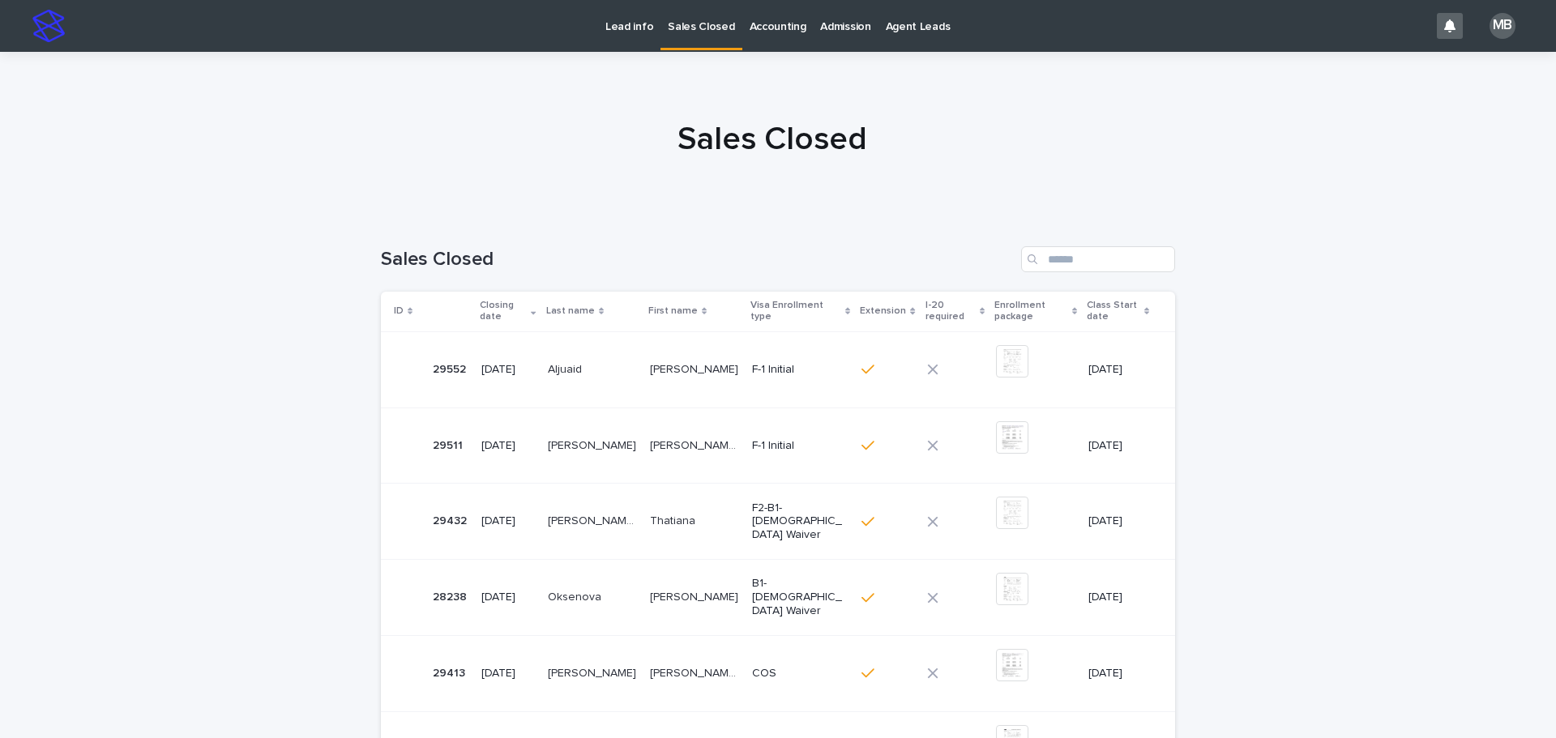
click at [610, 29] on p "Lead info" at bounding box center [629, 17] width 48 height 34
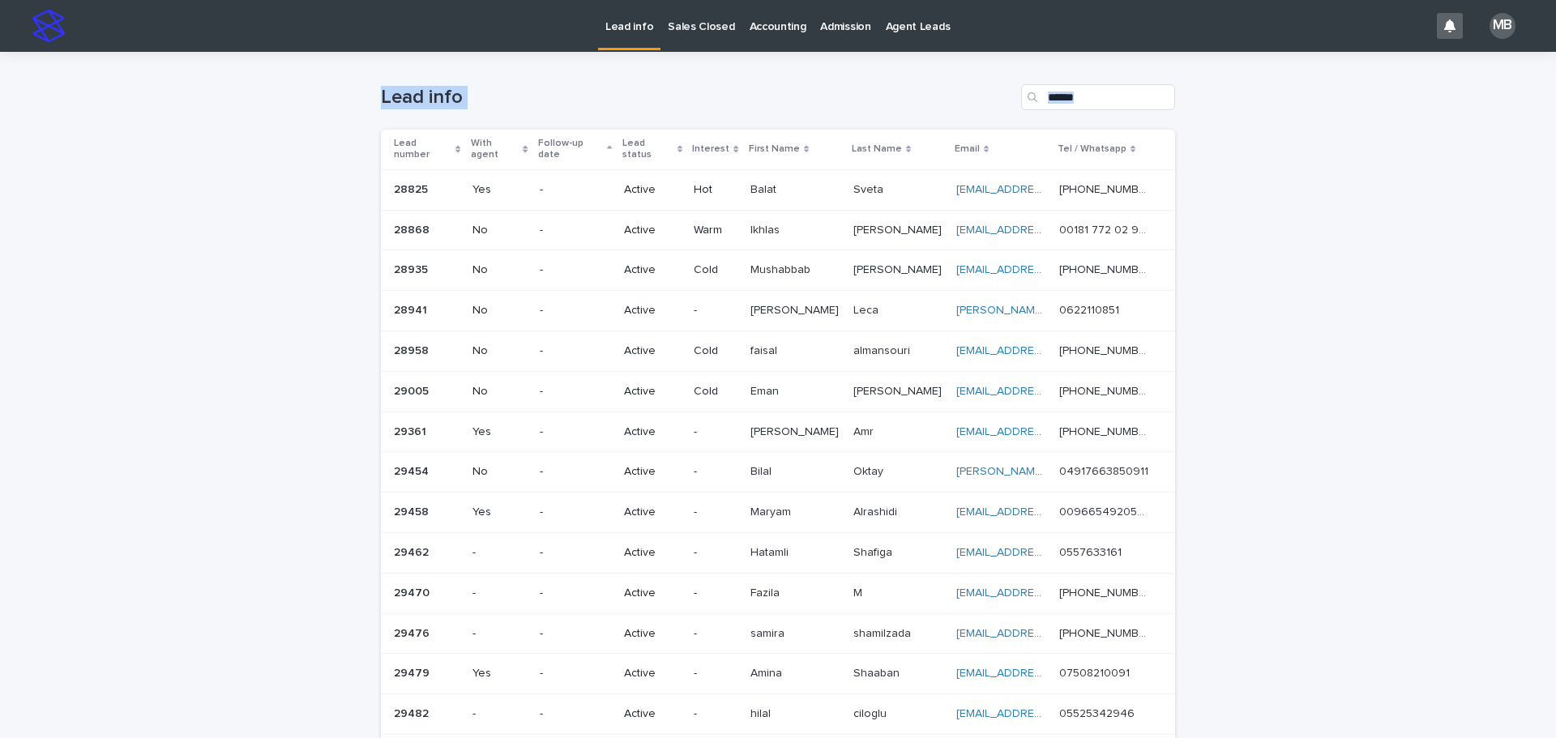
drag, startPoint x: 716, startPoint y: 195, endPoint x: 1237, endPoint y: 382, distance: 552.6
click at [775, 382] on div "Loading... Saving… Loading... Saving… Lead info Lead number With agent Follow-u…" at bounding box center [778, 644] width 1556 height 1184
click at [775, 490] on div "Loading... Saving… Loading... Saving… Lead info Lead number With agent Follow-u…" at bounding box center [778, 644] width 1556 height 1184
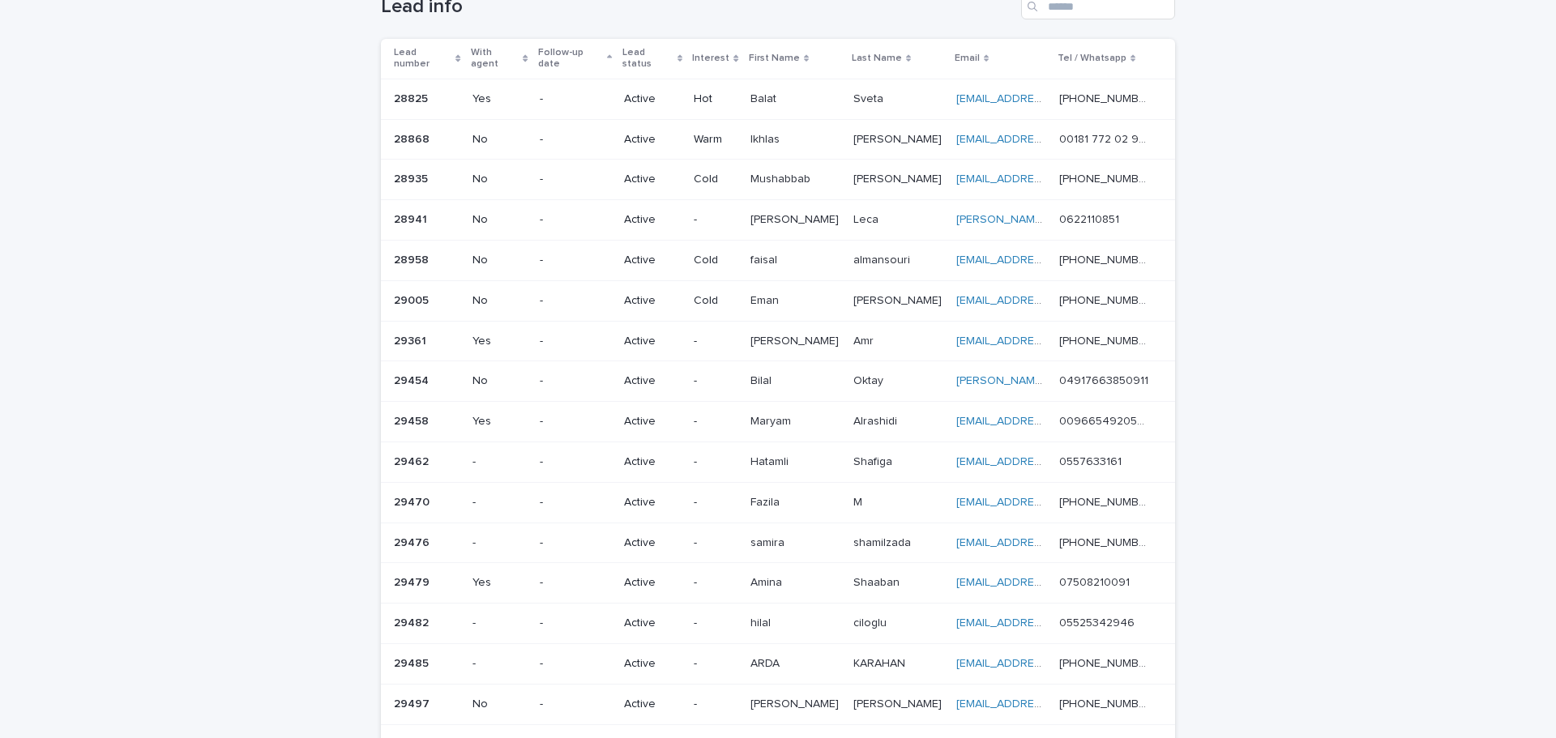
scroll to position [79, 0]
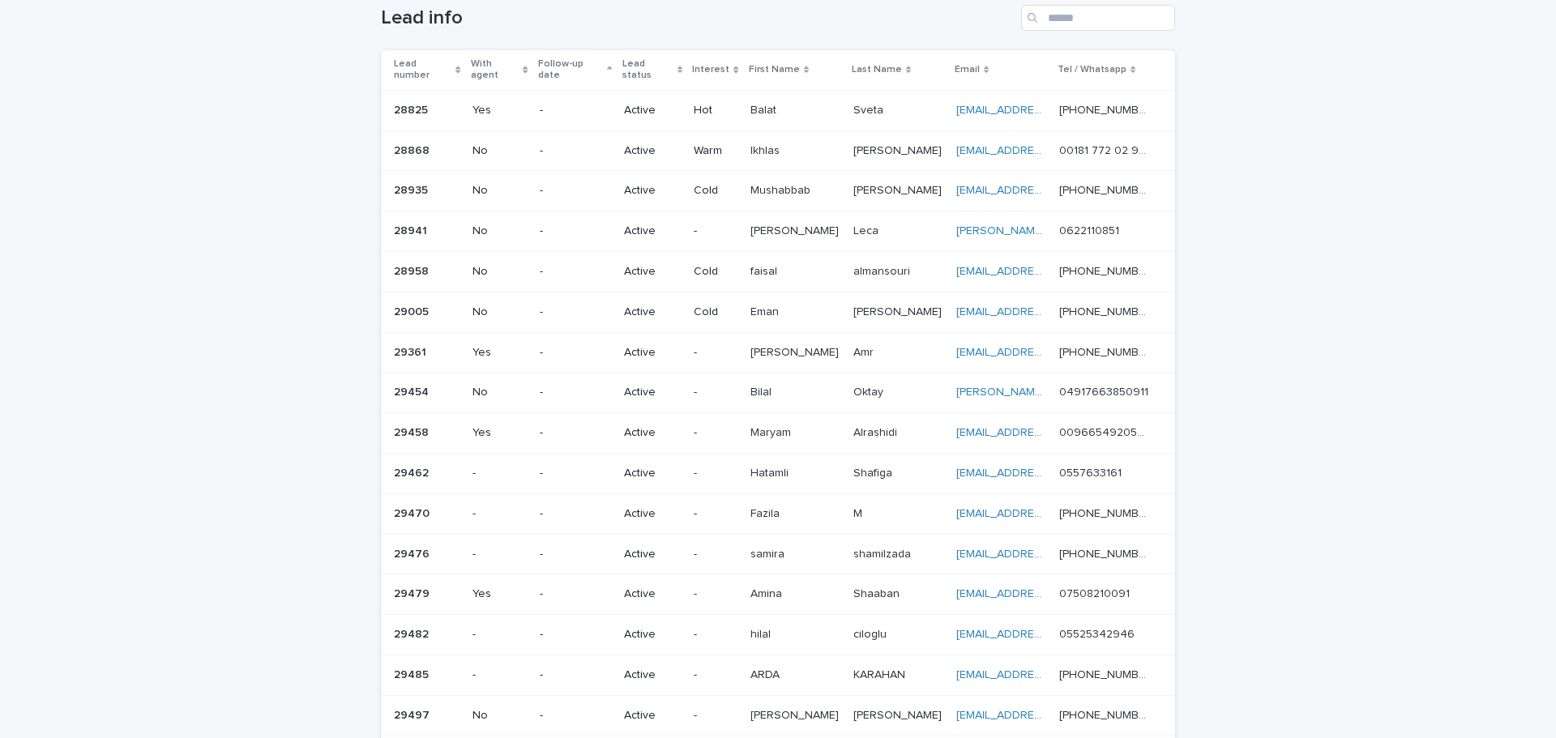
click at [775, 355] on div "Loading... Saving… Loading... Saving… Lead info Lead number With agent Follow-u…" at bounding box center [778, 564] width 1556 height 1184
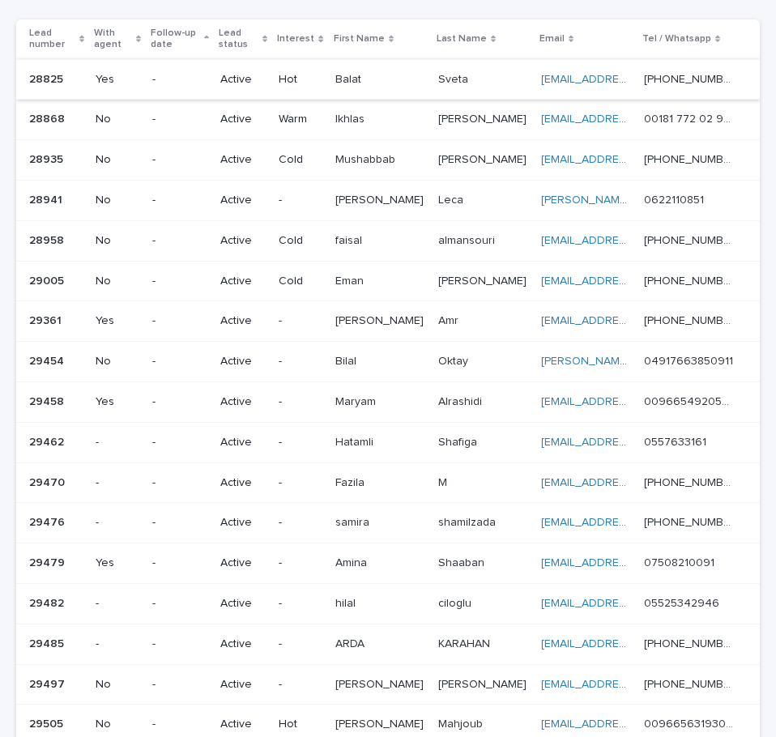
scroll to position [151, 0]
